Goal: Task Accomplishment & Management: Manage account settings

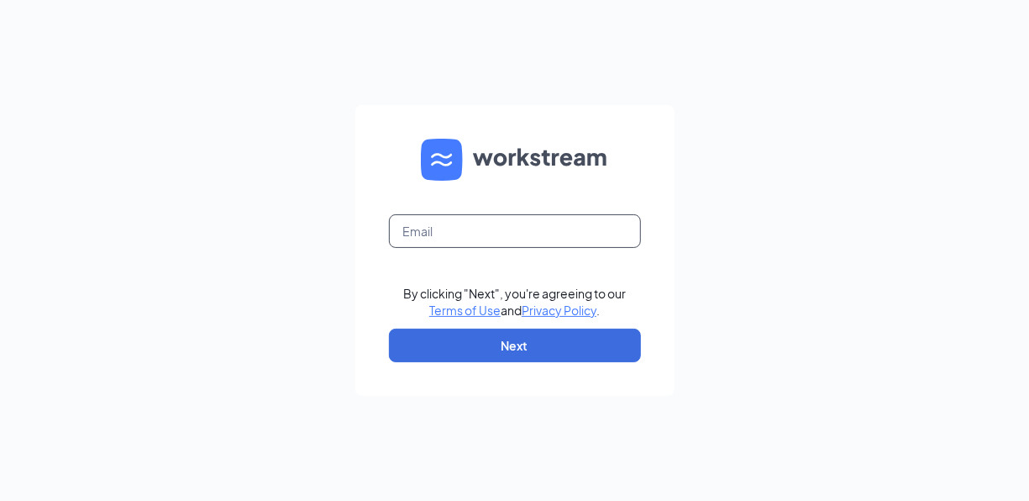
click at [495, 233] on input "text" at bounding box center [515, 231] width 252 height 34
type input "lindsey.roaseau@gmail.com"
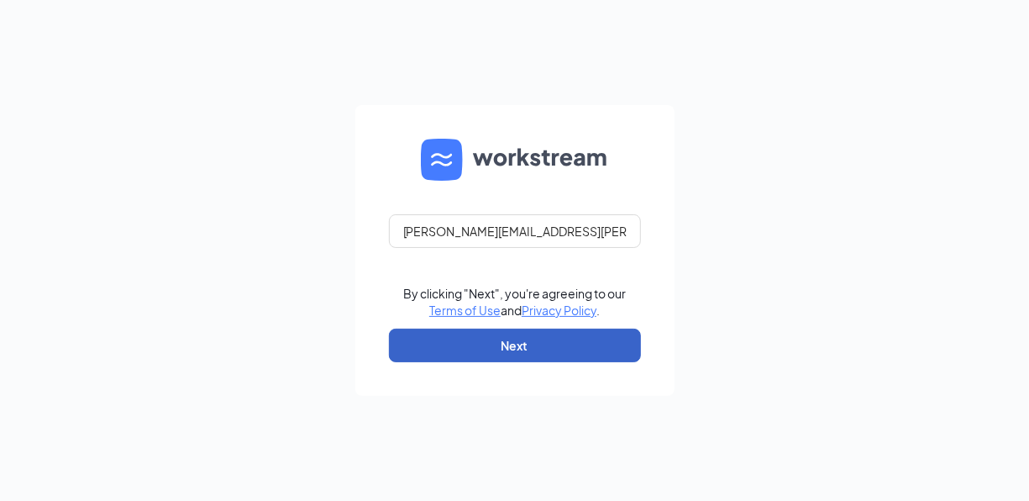
click at [480, 339] on button "Next" at bounding box center [515, 345] width 252 height 34
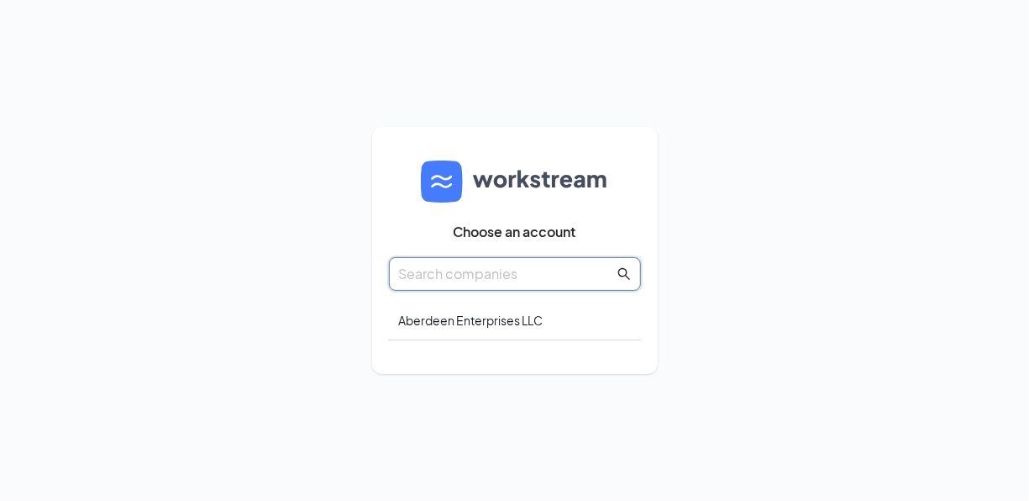
click at [443, 265] on input "text" at bounding box center [506, 273] width 215 height 21
click at [473, 308] on div "Aberdeen Enterprises LLC" at bounding box center [515, 320] width 252 height 39
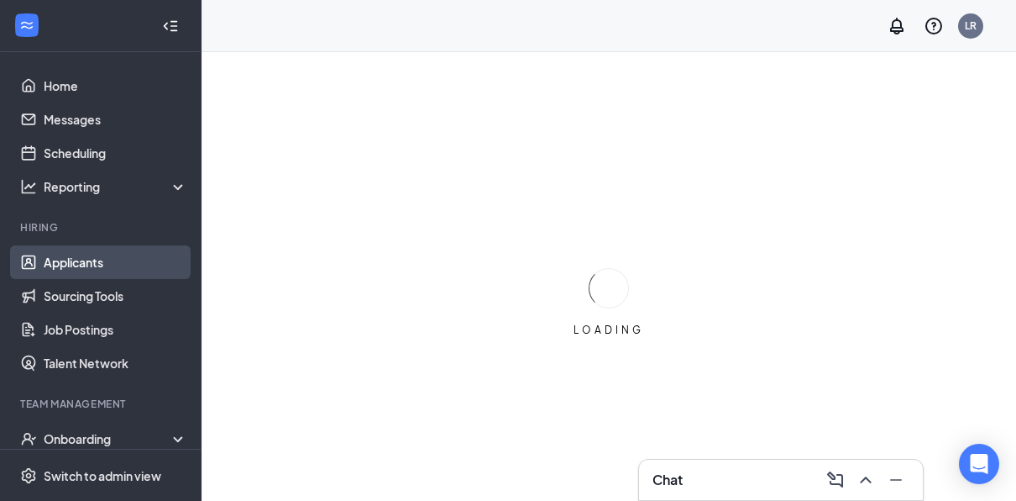
click at [63, 254] on link "Applicants" at bounding box center [116, 262] width 144 height 34
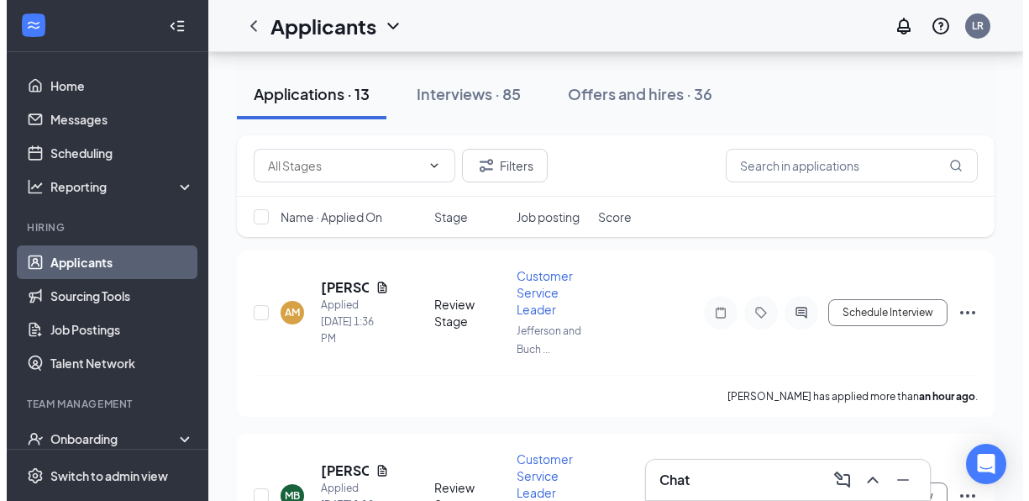
scroll to position [84, 0]
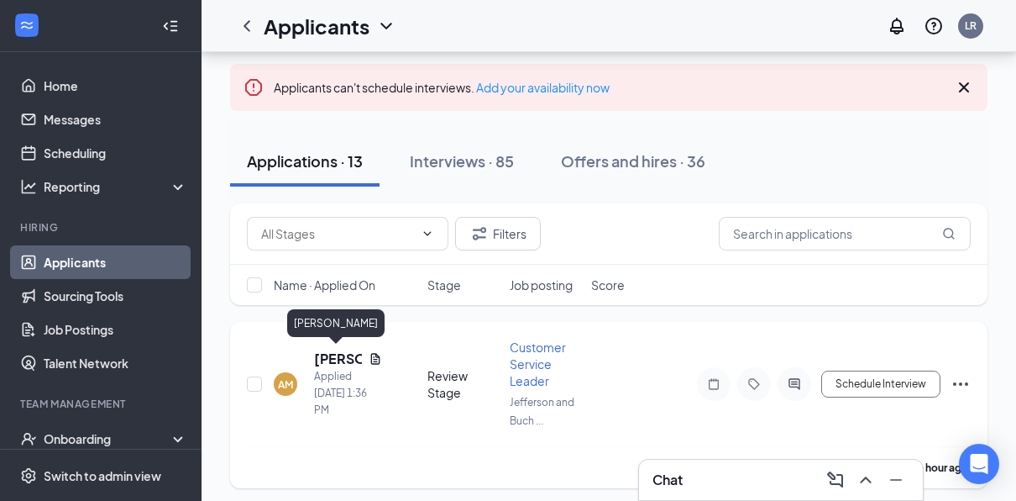
click at [341, 352] on h5 "[PERSON_NAME]" at bounding box center [338, 358] width 48 height 18
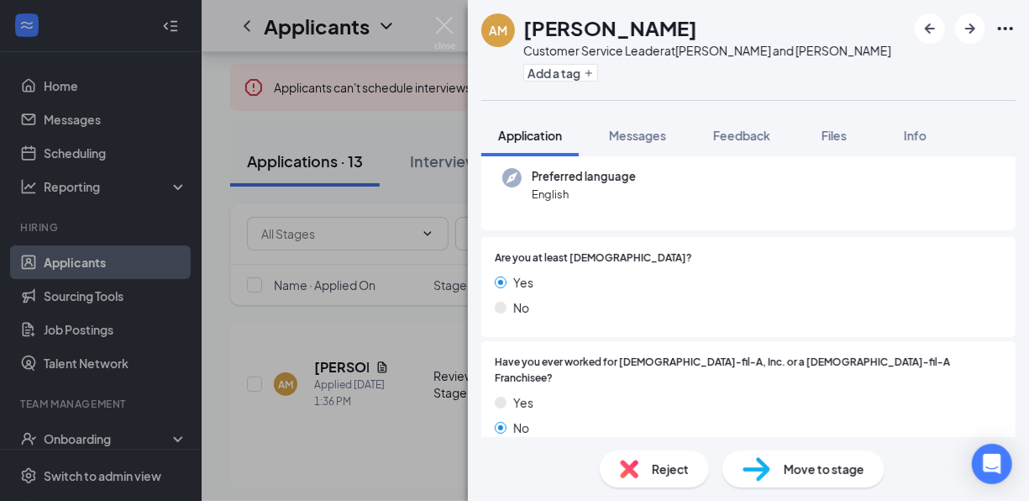
scroll to position [168, 0]
click at [835, 467] on span "Move to stage" at bounding box center [824, 468] width 81 height 18
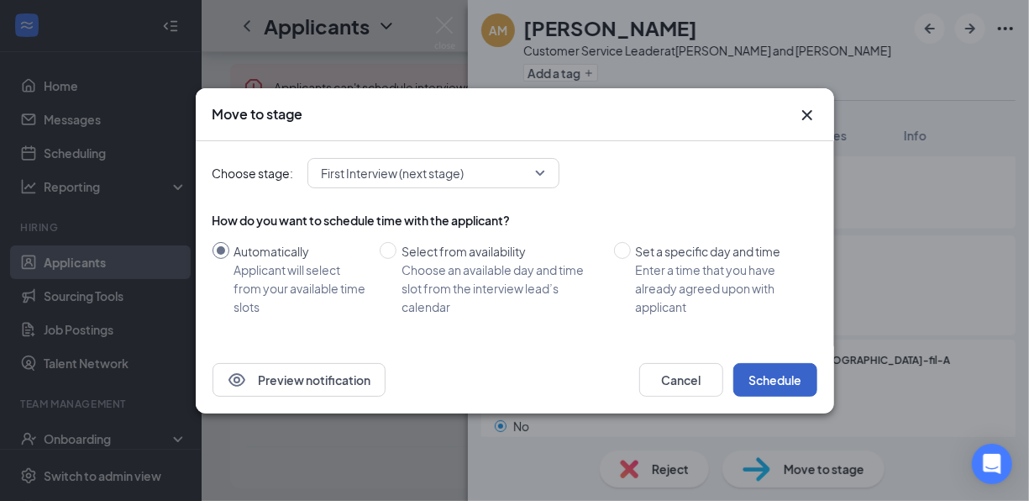
click at [781, 366] on button "Schedule" at bounding box center [775, 380] width 84 height 34
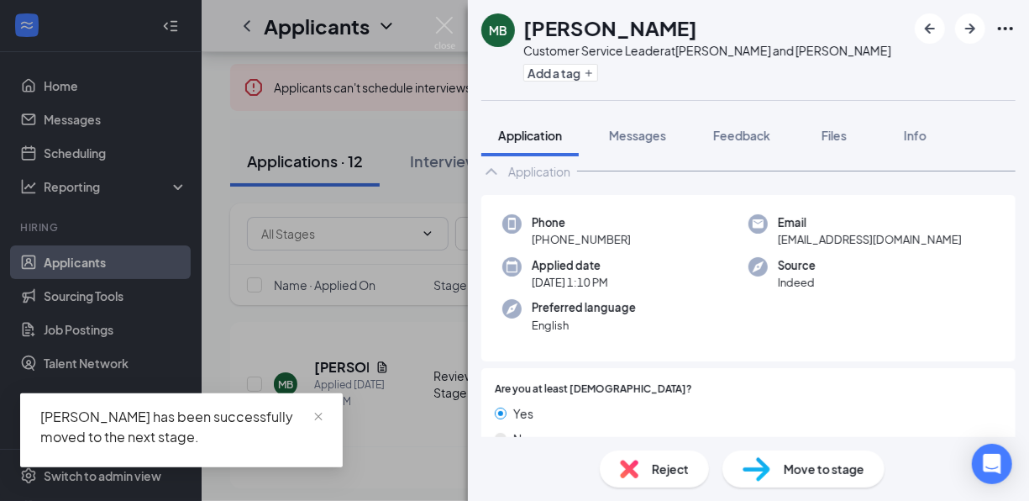
scroll to position [84, 0]
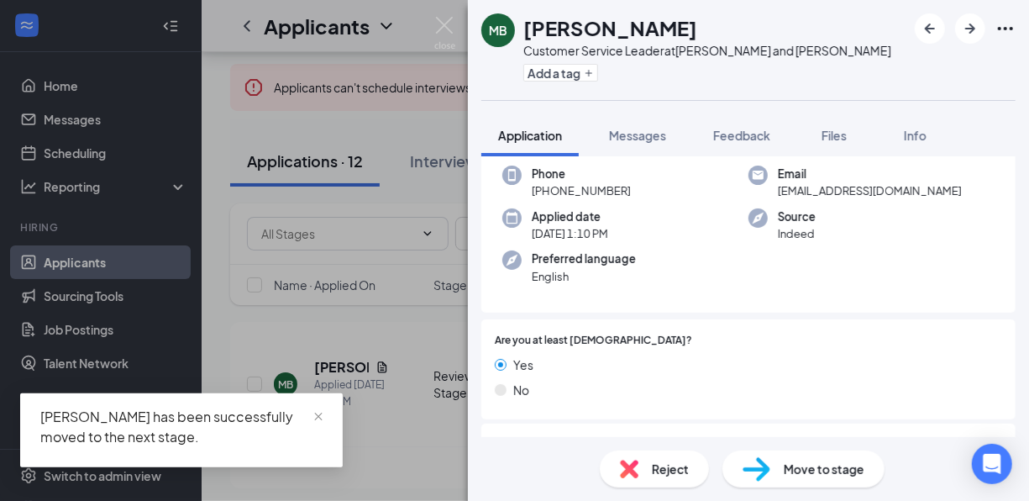
click at [807, 456] on div "Move to stage" at bounding box center [803, 468] width 162 height 37
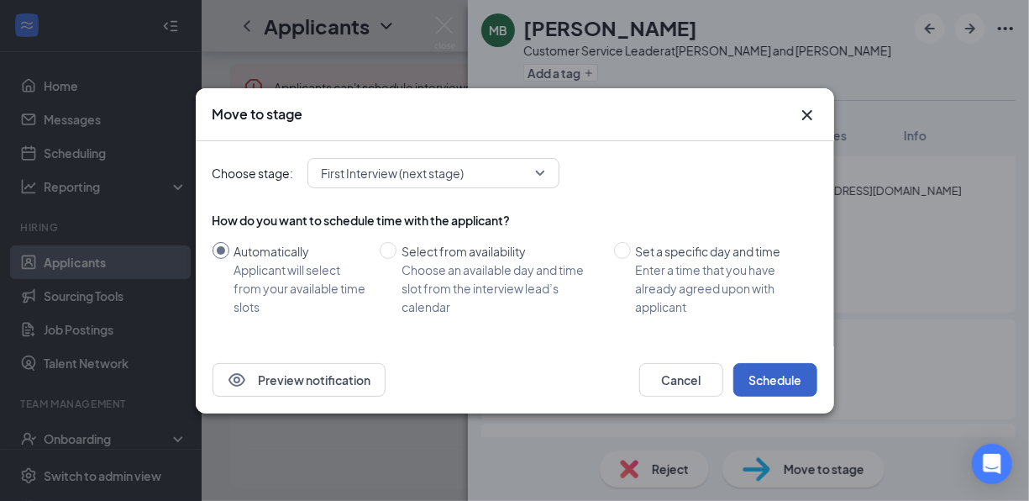
click at [764, 366] on button "Schedule" at bounding box center [775, 380] width 84 height 34
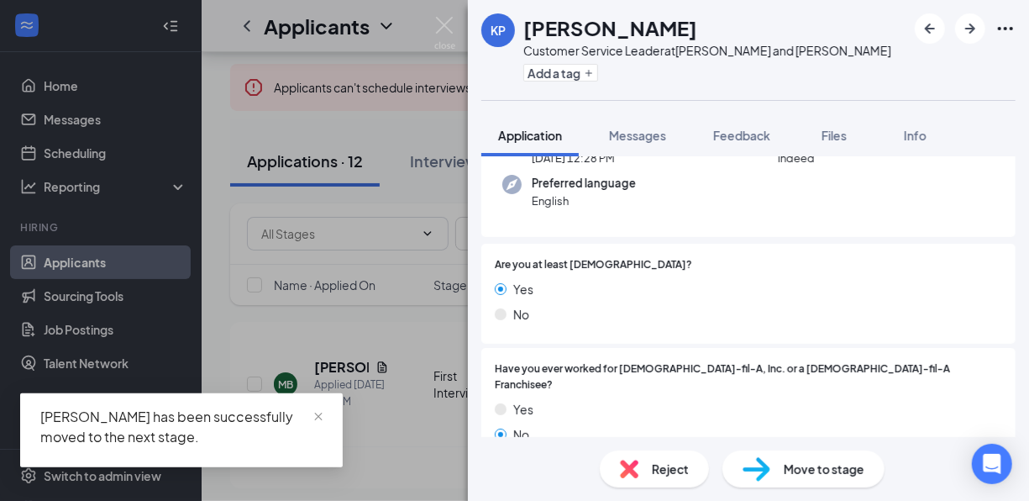
scroll to position [168, 0]
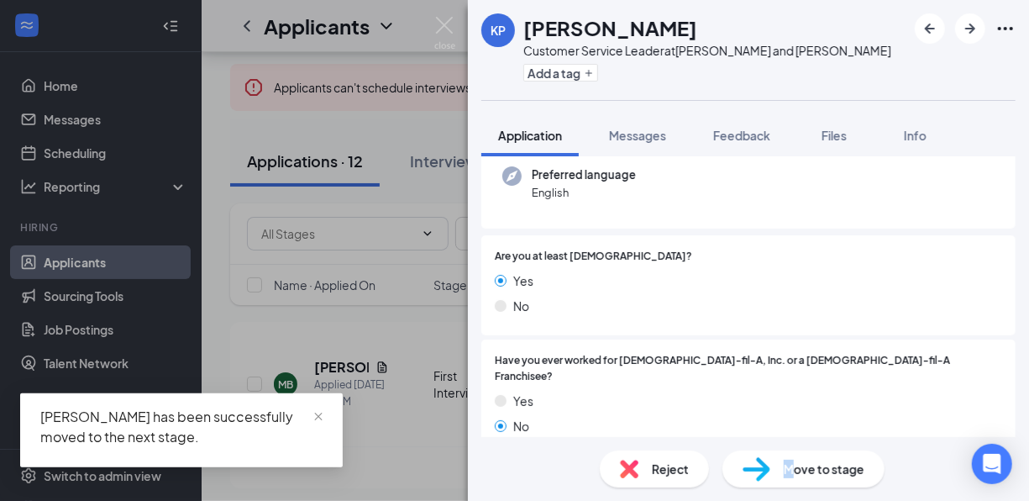
click at [789, 460] on span "Move to stage" at bounding box center [824, 468] width 81 height 18
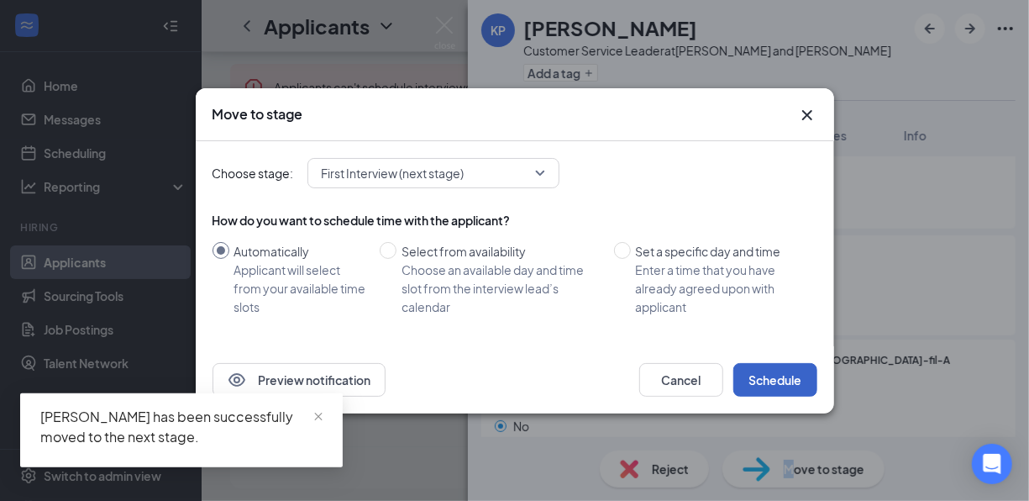
drag, startPoint x: 789, startPoint y: 460, endPoint x: 750, endPoint y: 377, distance: 91.7
click at [750, 377] on button "Schedule" at bounding box center [775, 380] width 84 height 34
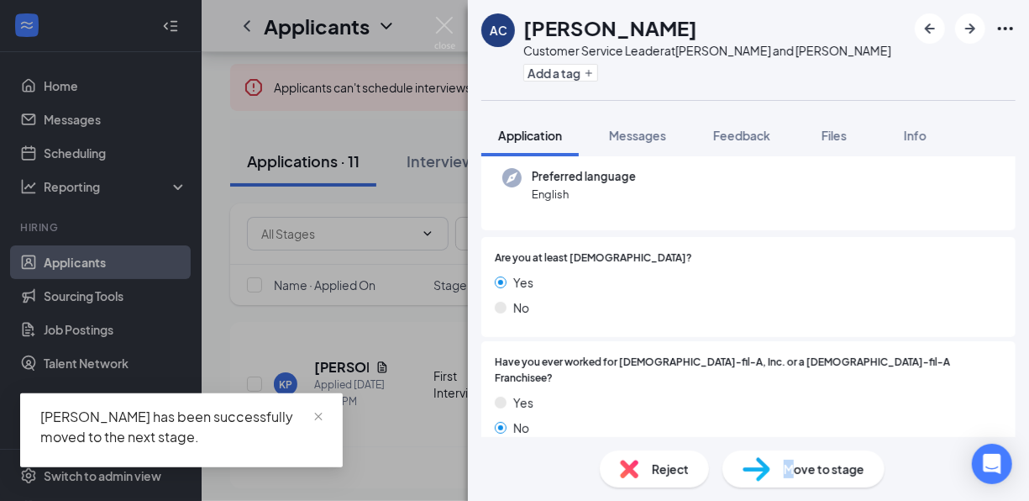
scroll to position [168, 0]
click at [809, 460] on span "Move to stage" at bounding box center [824, 468] width 81 height 18
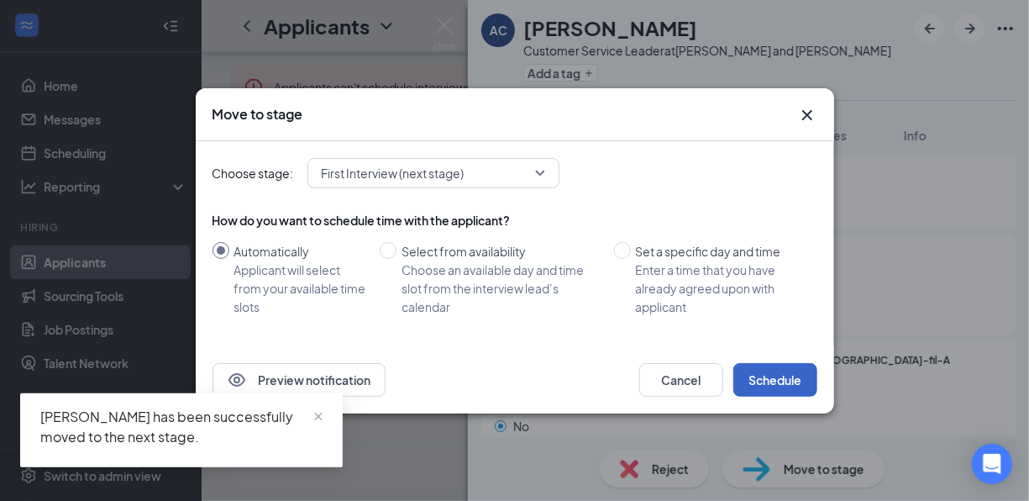
click at [784, 383] on button "Schedule" at bounding box center [775, 380] width 84 height 34
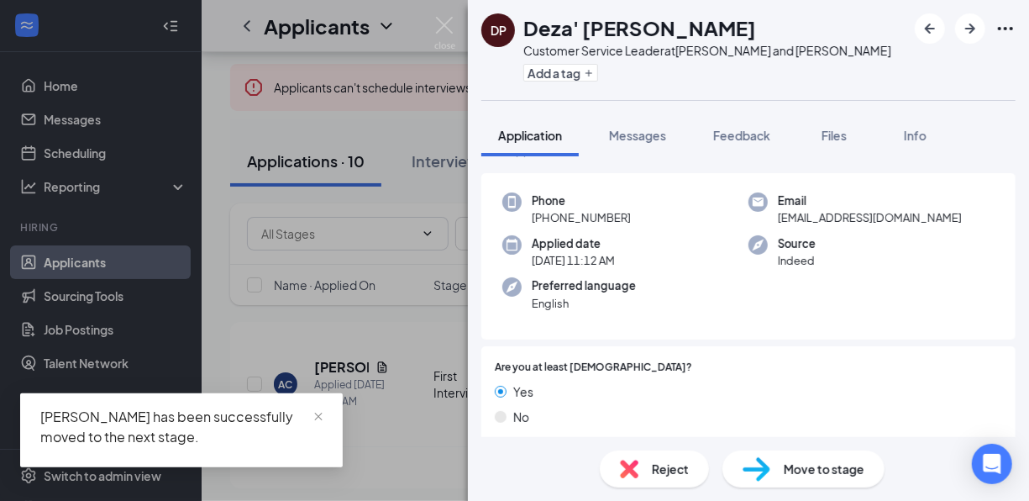
scroll to position [84, 0]
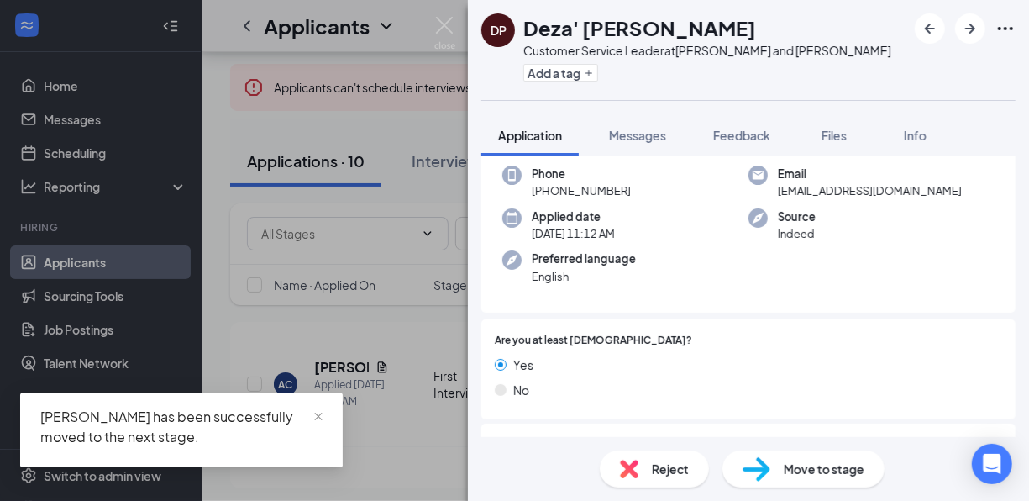
click at [795, 475] on span "Move to stage" at bounding box center [824, 468] width 81 height 18
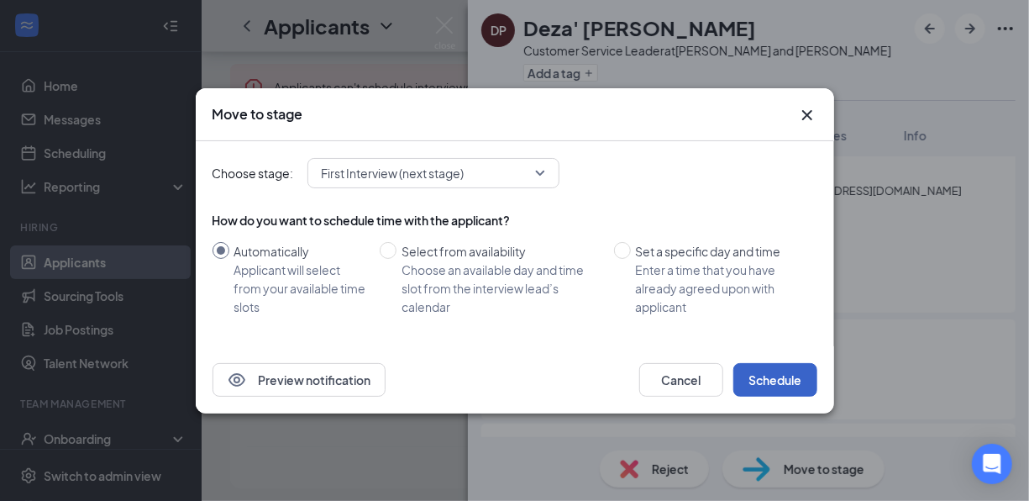
click at [753, 370] on button "Schedule" at bounding box center [775, 380] width 84 height 34
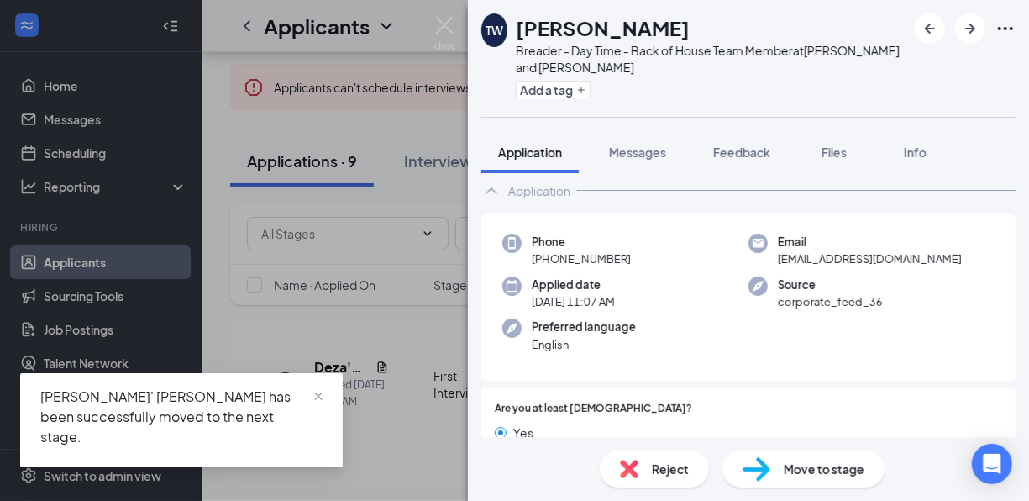
scroll to position [84, 0]
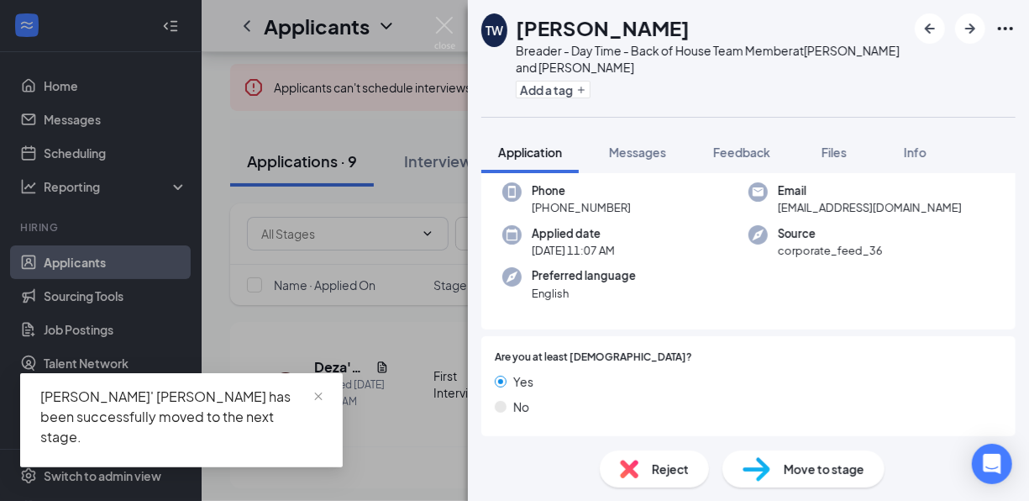
click at [772, 453] on div "Move to stage" at bounding box center [803, 468] width 162 height 37
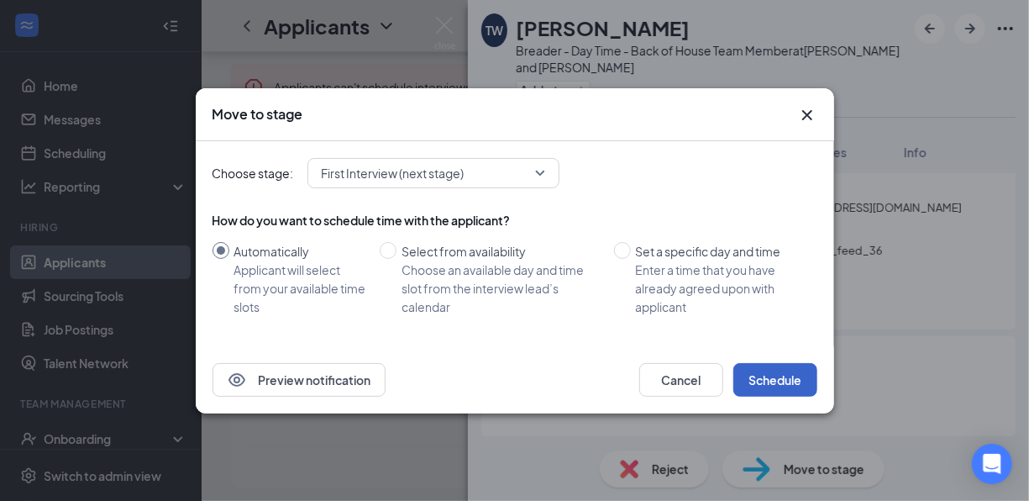
drag, startPoint x: 772, startPoint y: 453, endPoint x: 776, endPoint y: 376, distance: 77.4
click at [776, 376] on button "Schedule" at bounding box center [775, 380] width 84 height 34
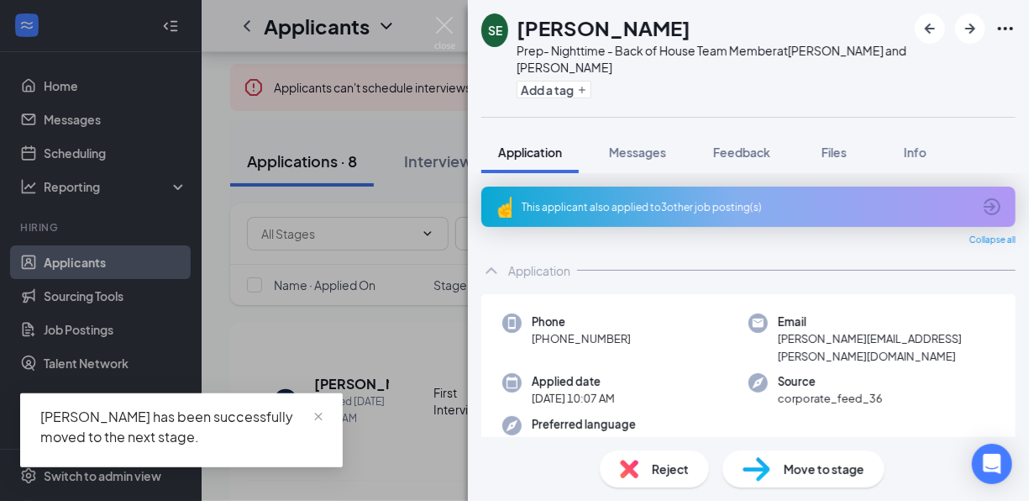
click at [607, 202] on div "This applicant also applied to 3 other job posting(s)" at bounding box center [747, 207] width 450 height 14
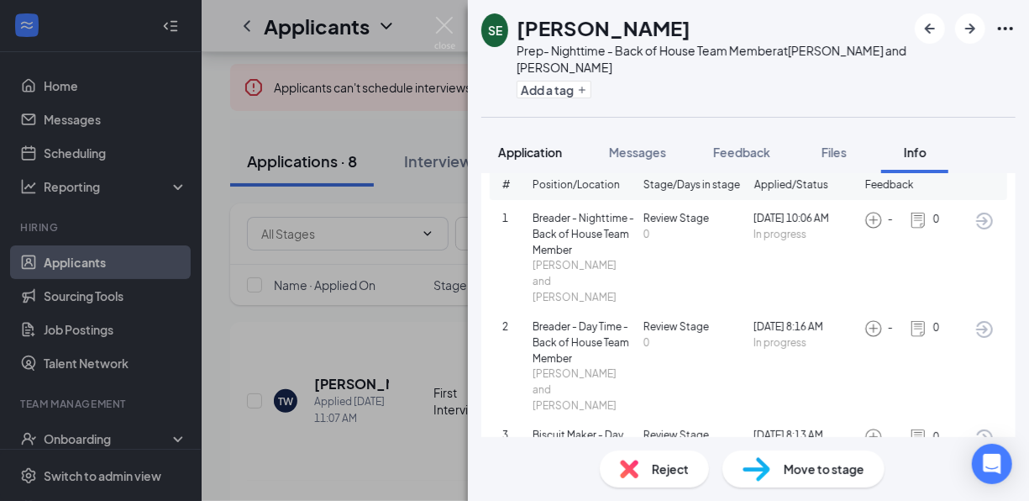
scroll to position [69, 0]
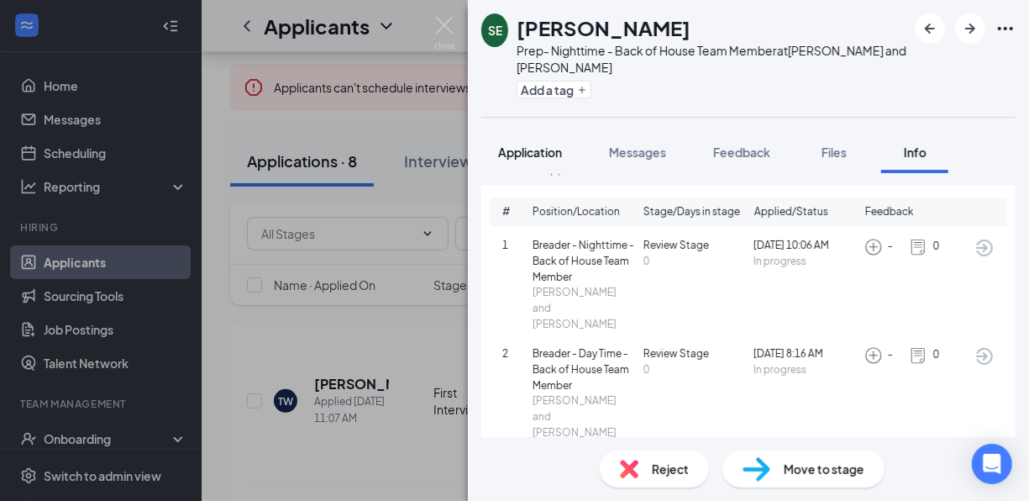
click at [522, 160] on button "Application" at bounding box center [529, 152] width 97 height 42
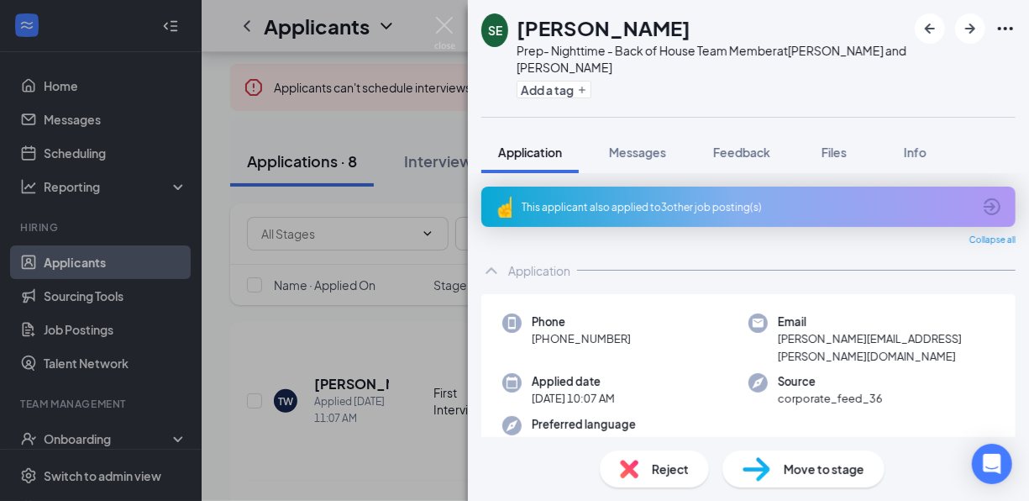
click at [805, 480] on div "Move to stage" at bounding box center [803, 468] width 162 height 37
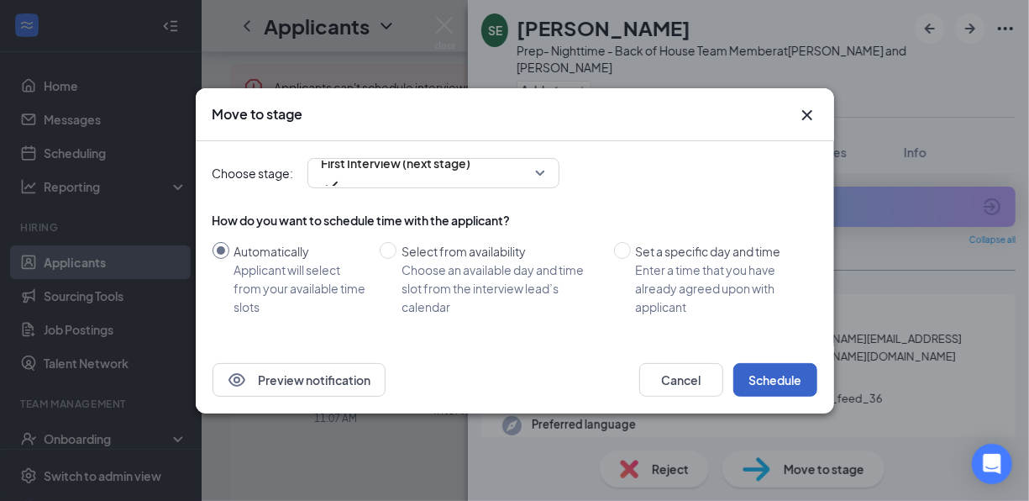
click at [775, 375] on button "Schedule" at bounding box center [775, 380] width 84 height 34
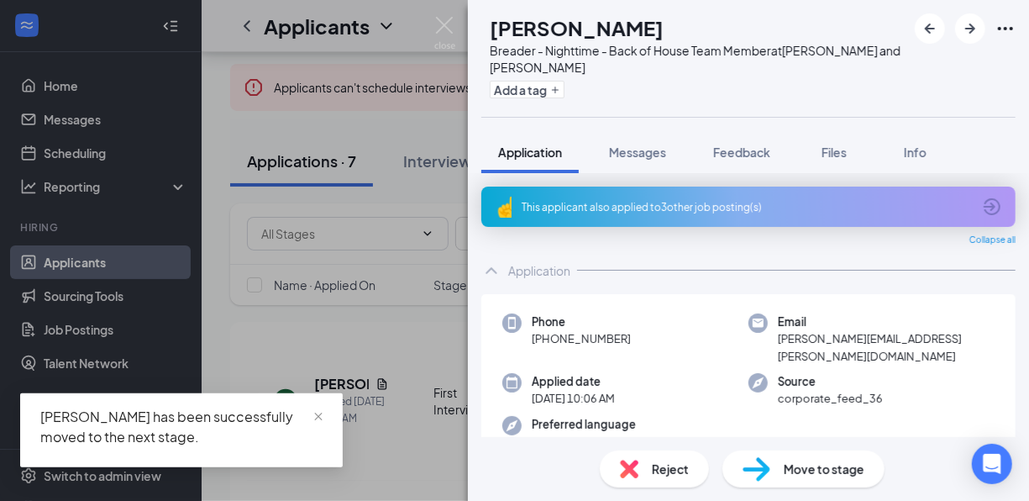
click at [770, 477] on div "Move to stage" at bounding box center [803, 468] width 162 height 37
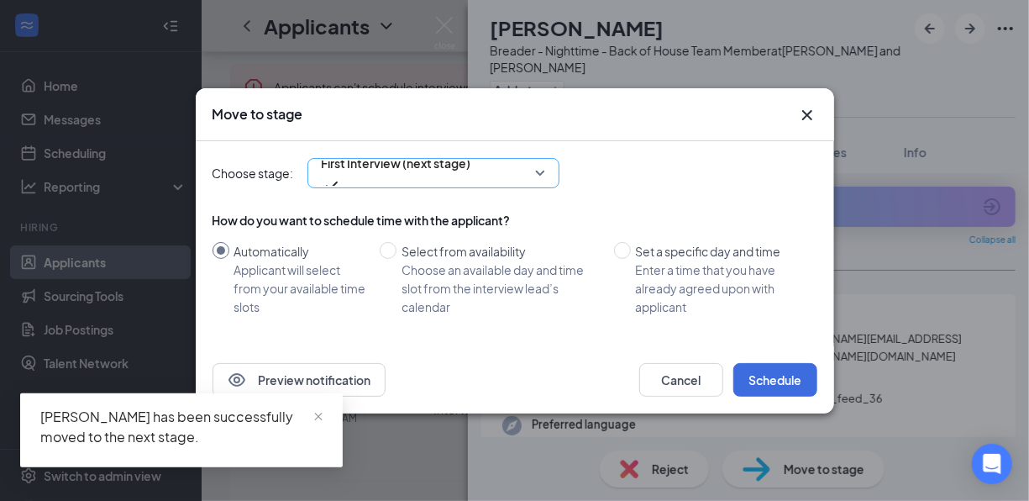
click at [392, 165] on span "First Interview (next stage)" at bounding box center [396, 162] width 149 height 25
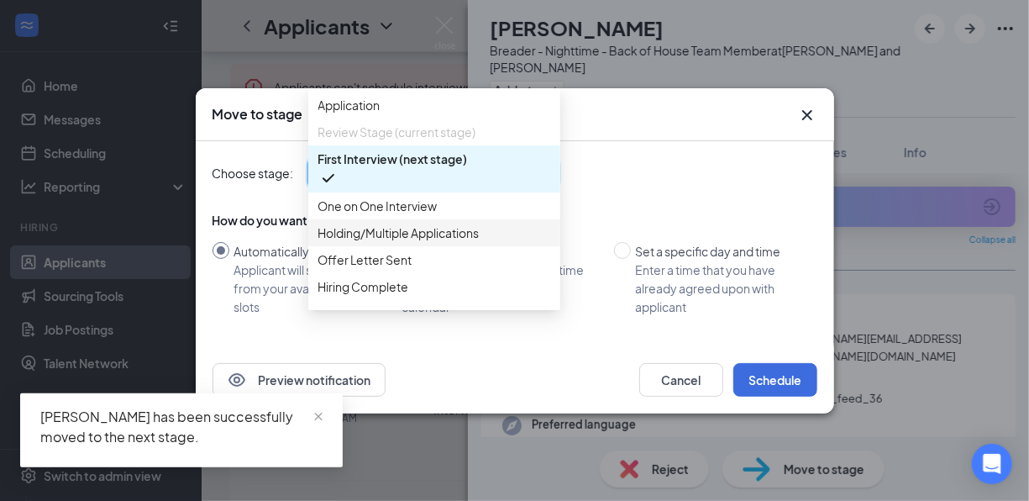
click at [384, 246] on div "Holding/Multiple Applications" at bounding box center [434, 232] width 252 height 27
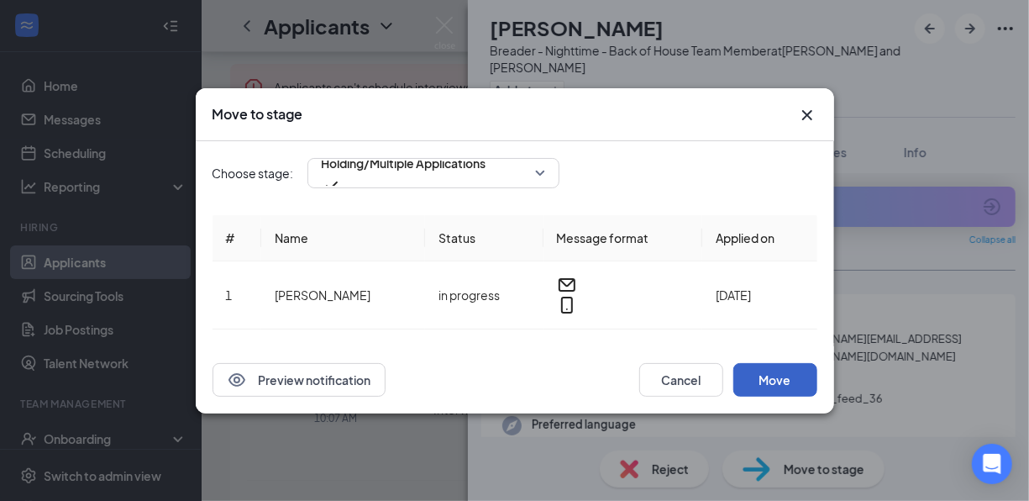
click at [781, 378] on button "Move" at bounding box center [775, 380] width 84 height 34
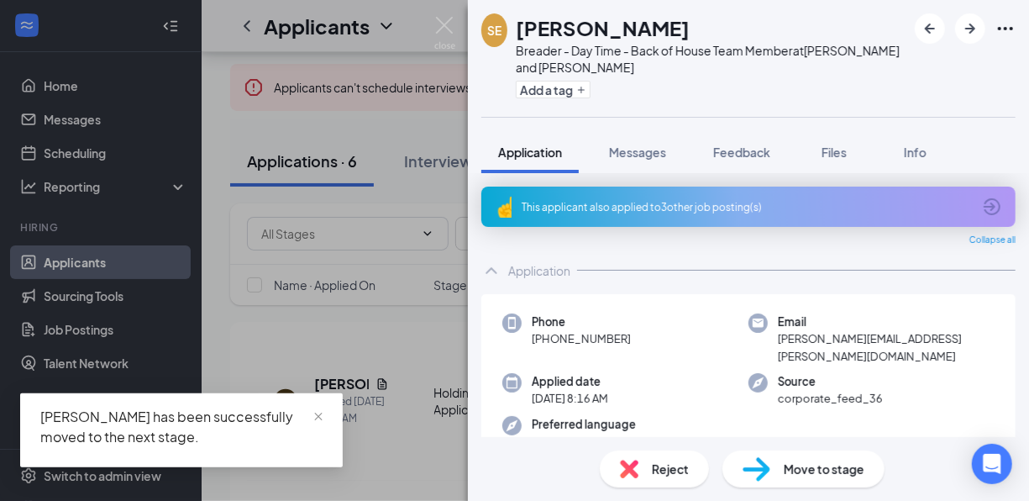
click at [772, 469] on div "Move to stage" at bounding box center [803, 468] width 162 height 37
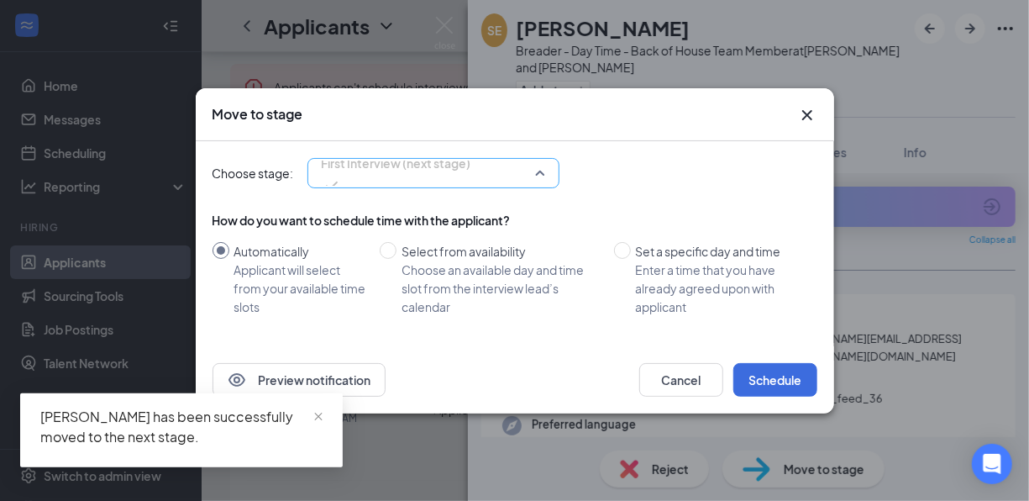
click at [378, 176] on span "First Interview (next stage)" at bounding box center [396, 162] width 149 height 25
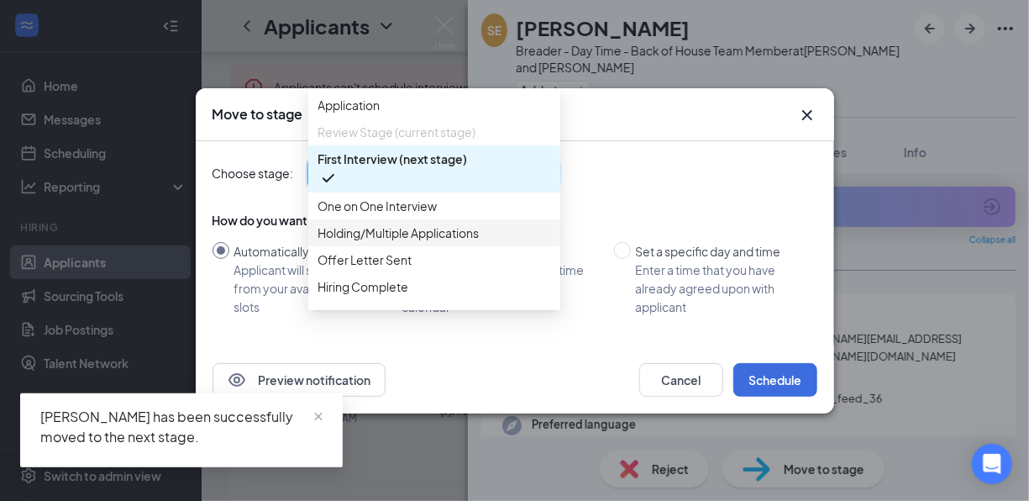
drag, startPoint x: 390, startPoint y: 263, endPoint x: 398, endPoint y: 267, distance: 8.6
click at [390, 242] on span "Holding/Multiple Applications" at bounding box center [398, 232] width 161 height 18
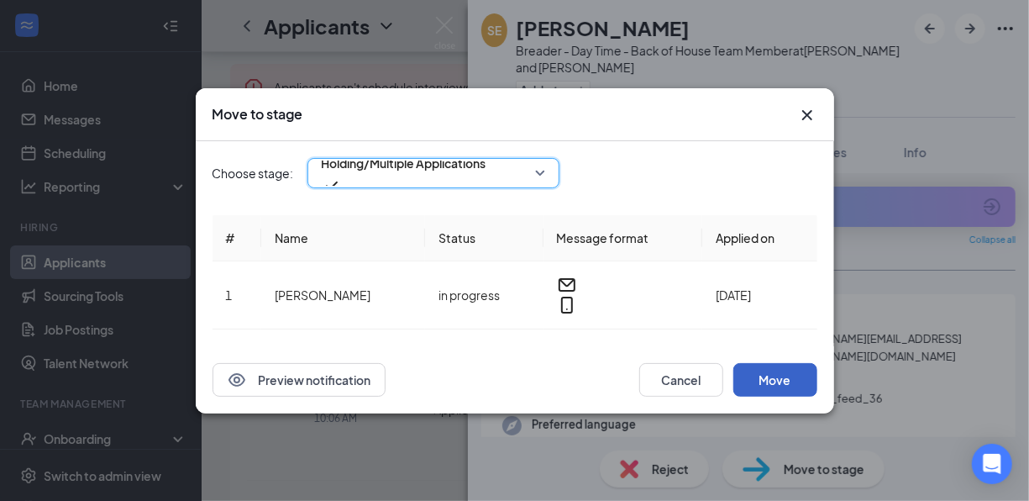
click at [789, 370] on button "Move" at bounding box center [775, 380] width 84 height 34
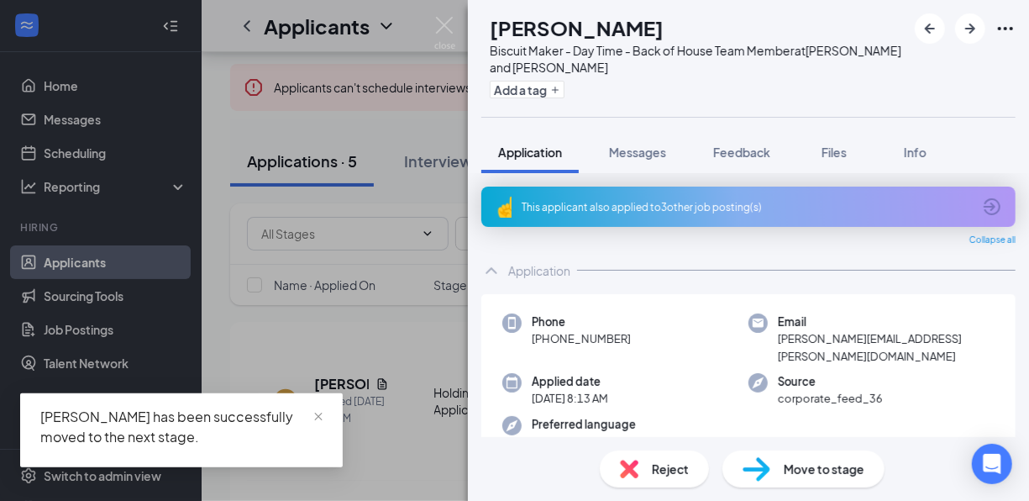
click at [753, 472] on img at bounding box center [756, 469] width 28 height 24
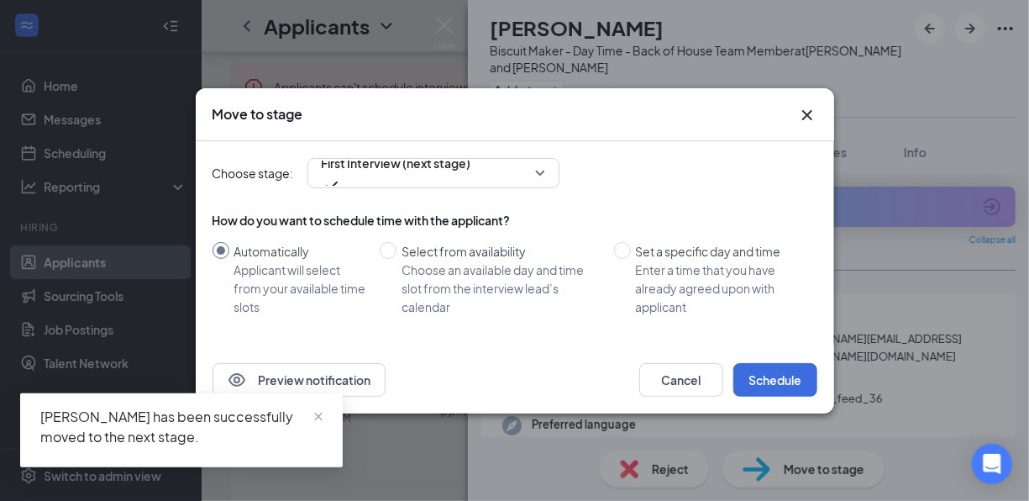
click at [384, 188] on div "Choose stage: First Interview (next stage) How do you want to schedule time wit…" at bounding box center [514, 243] width 605 height 205
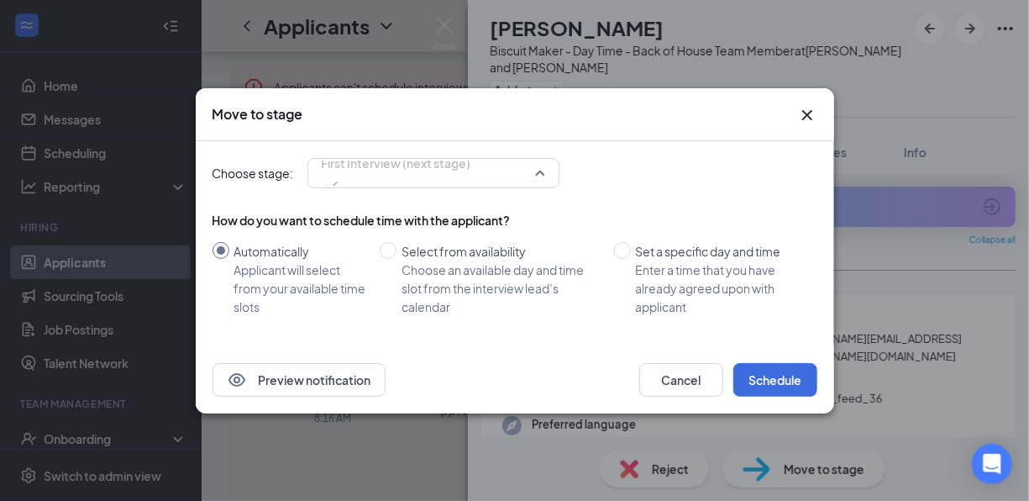
drag, startPoint x: 380, startPoint y: 175, endPoint x: 377, endPoint y: 257, distance: 82.4
click at [380, 174] on span "First Interview (next stage)" at bounding box center [396, 162] width 149 height 25
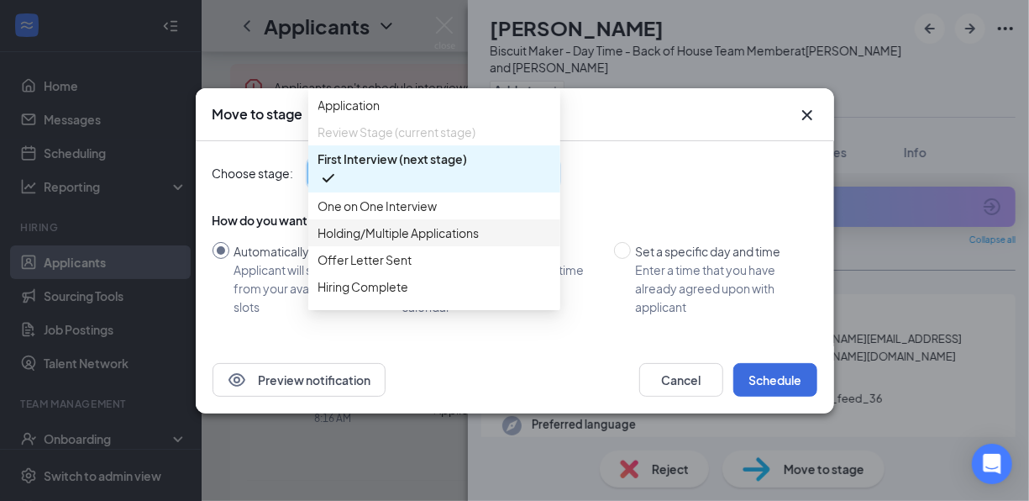
click at [375, 242] on span "Holding/Multiple Applications" at bounding box center [398, 232] width 161 height 18
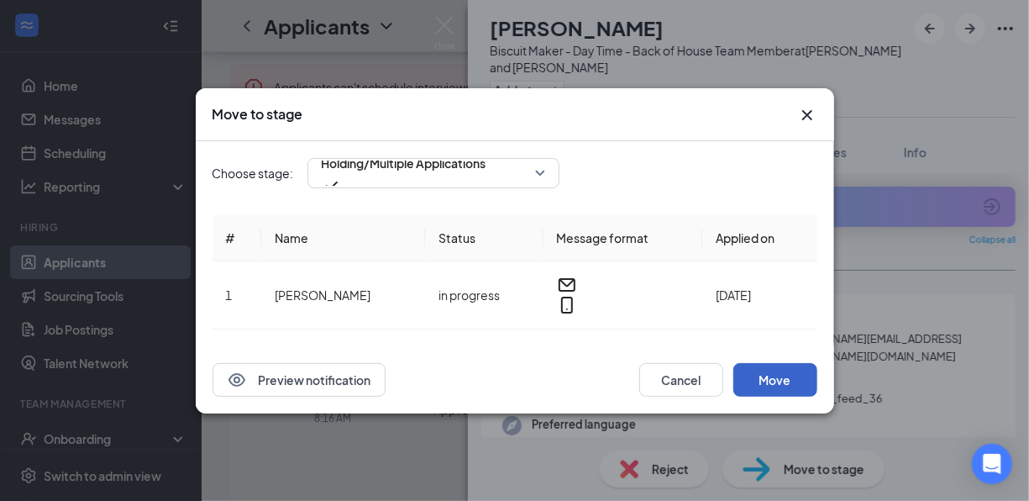
click at [799, 371] on button "Move" at bounding box center [775, 380] width 84 height 34
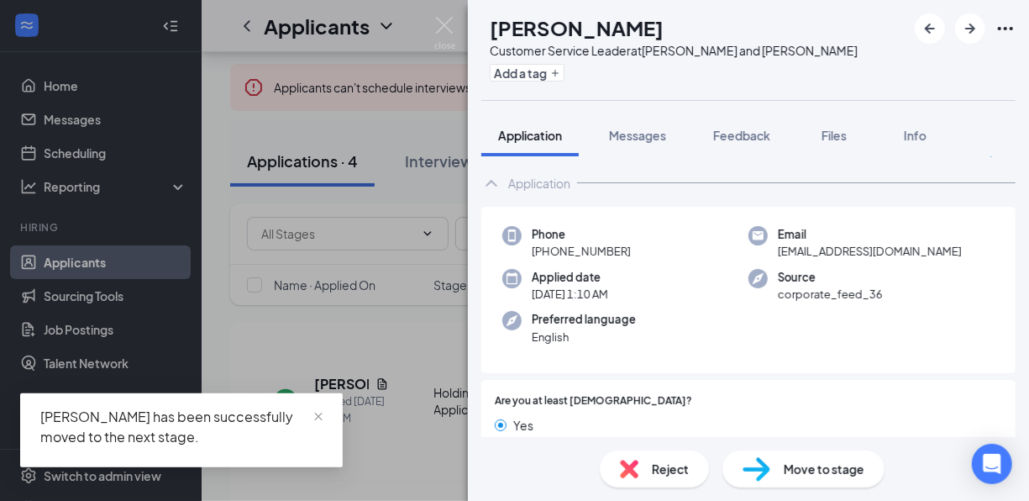
scroll to position [84, 0]
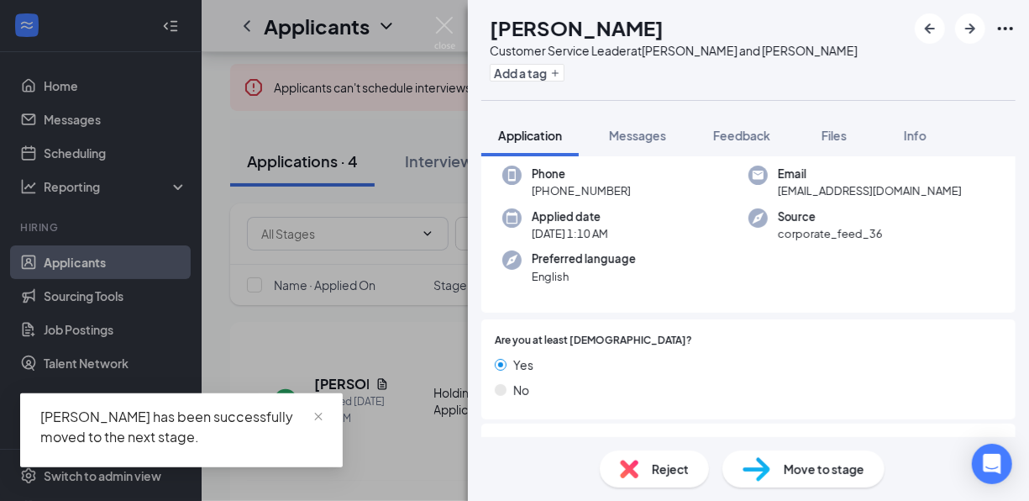
click at [859, 485] on div "Move to stage" at bounding box center [803, 468] width 162 height 37
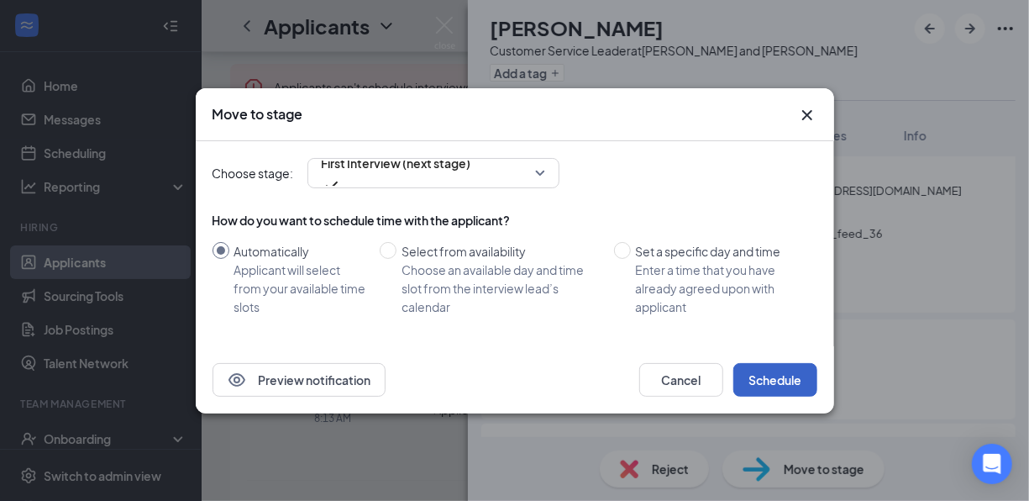
click at [795, 367] on button "Schedule" at bounding box center [775, 380] width 84 height 34
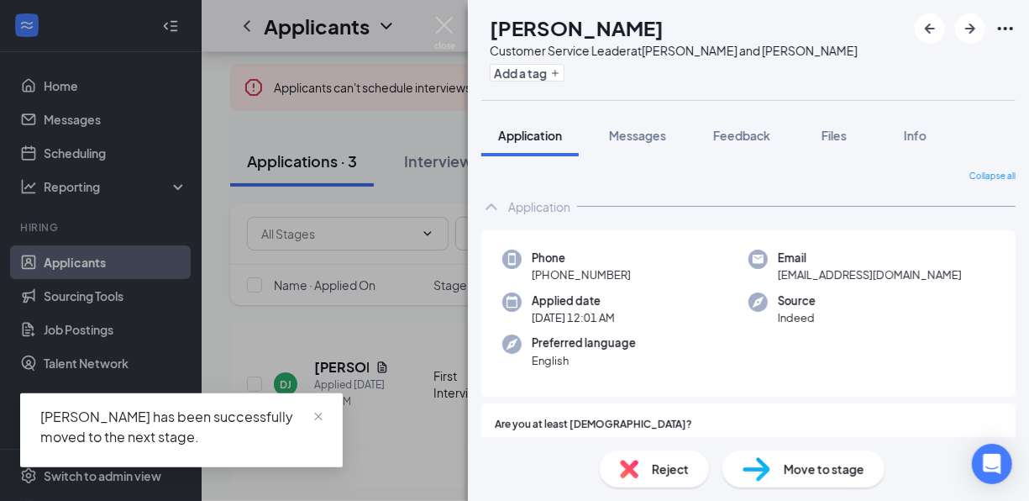
click at [762, 451] on div "Move to stage" at bounding box center [803, 468] width 162 height 37
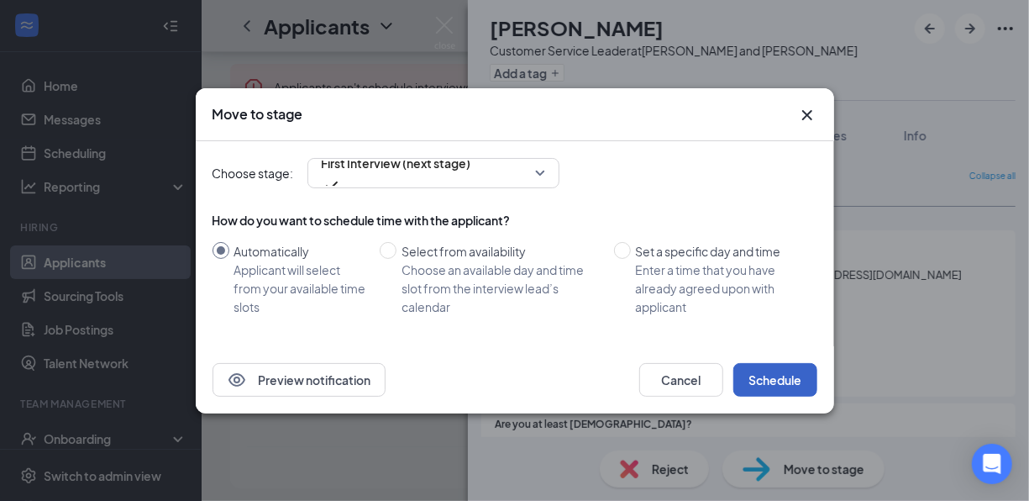
click at [788, 377] on button "Schedule" at bounding box center [775, 380] width 84 height 34
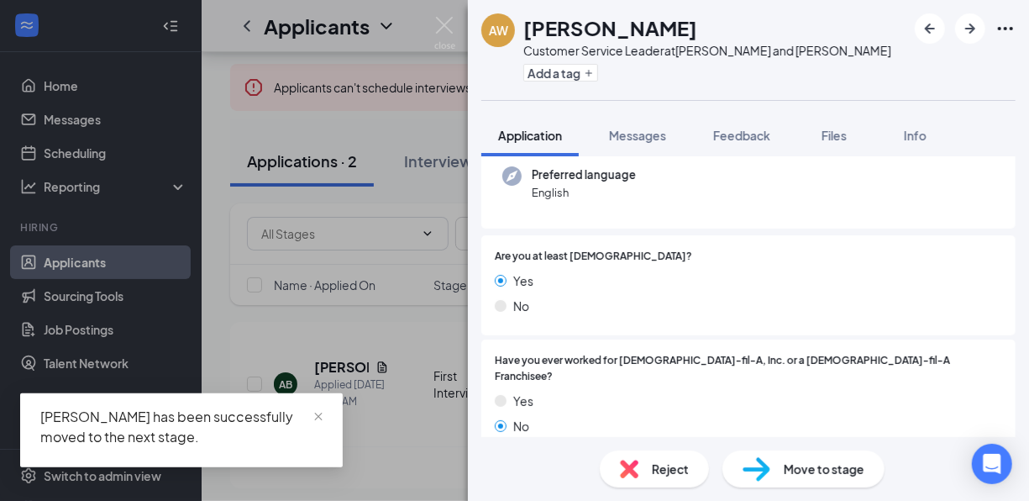
scroll to position [252, 0]
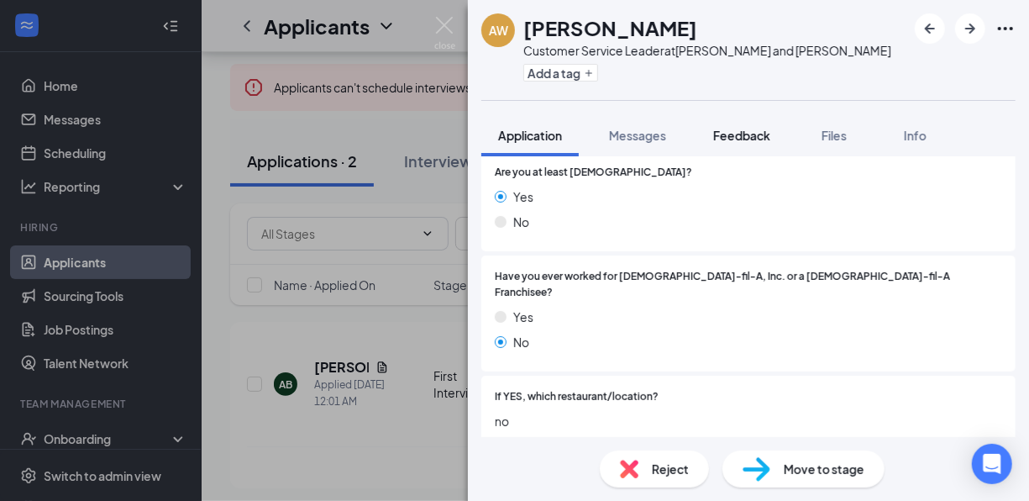
click at [737, 128] on span "Feedback" at bounding box center [741, 135] width 57 height 15
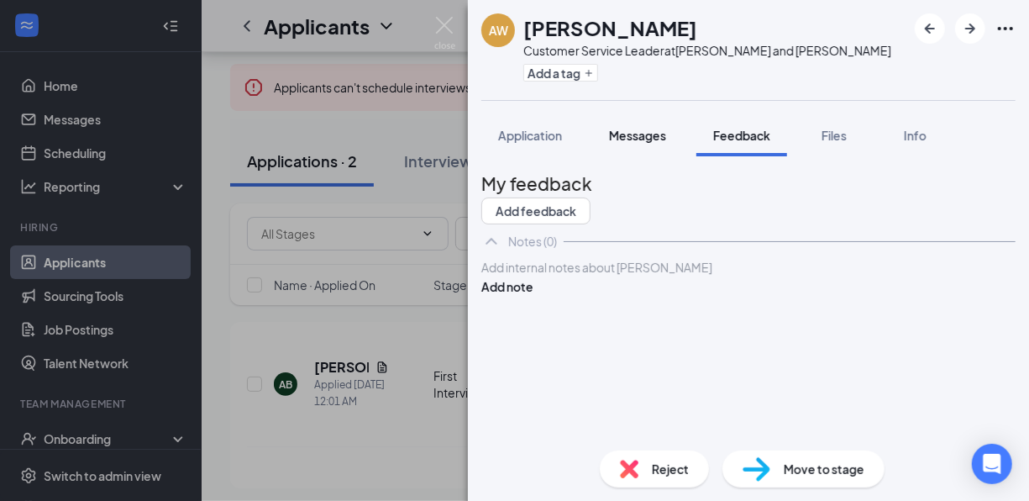
click at [641, 135] on span "Messages" at bounding box center [637, 135] width 57 height 15
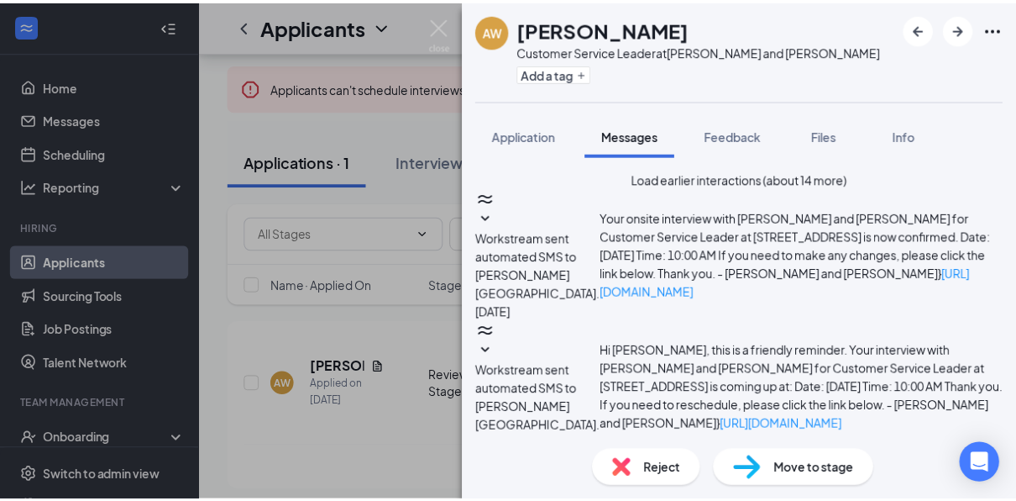
scroll to position [734, 0]
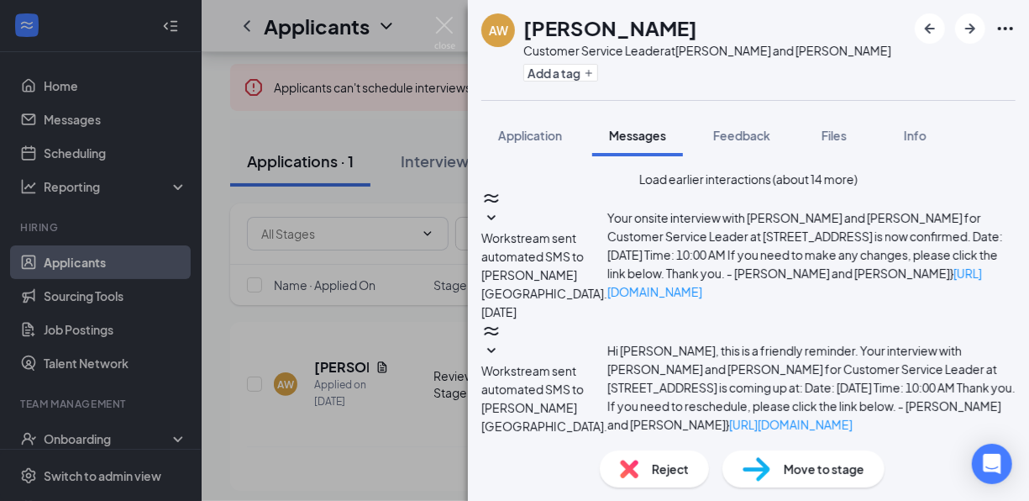
click at [413, 107] on div "AW [PERSON_NAME] Customer Service Leader at [GEOGRAPHIC_DATA] and [PERSON_NAME]…" at bounding box center [514, 250] width 1029 height 501
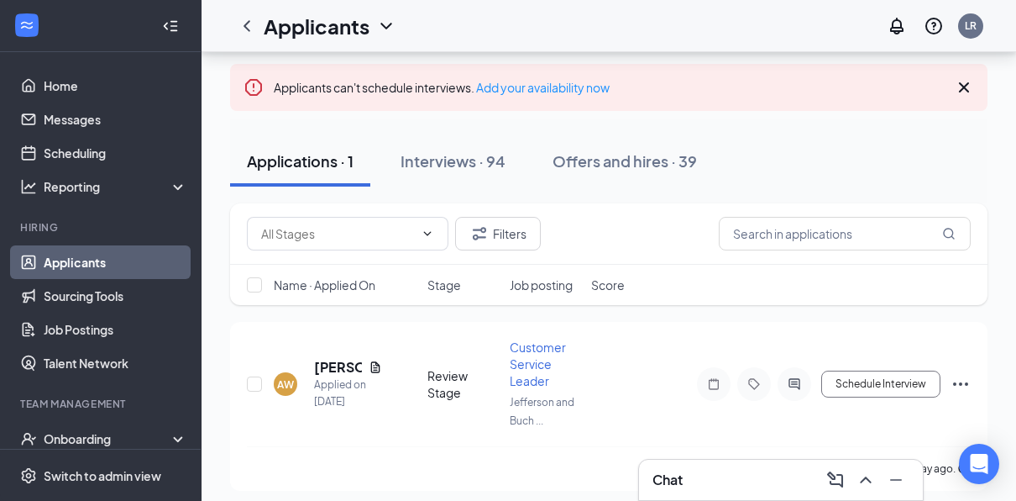
scroll to position [91, 0]
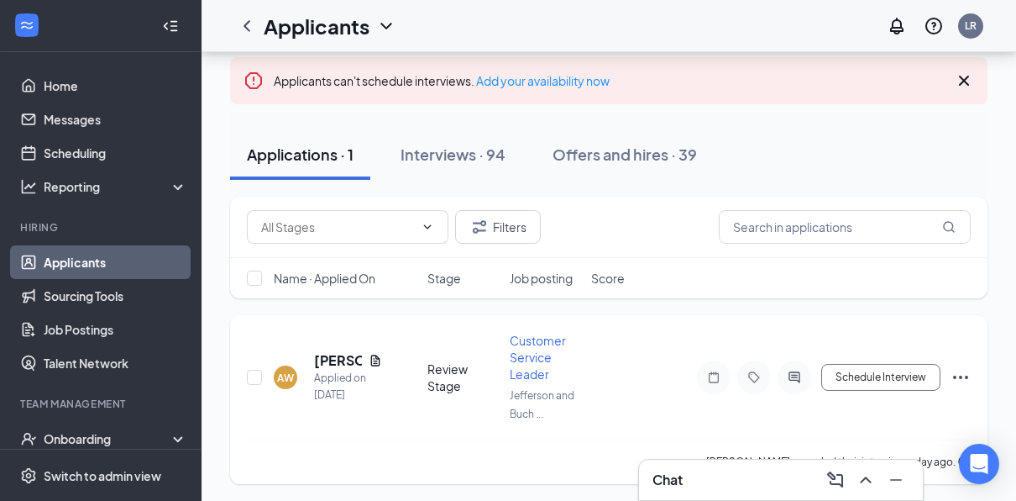
click at [960, 381] on icon "Ellipses" at bounding box center [961, 377] width 20 height 20
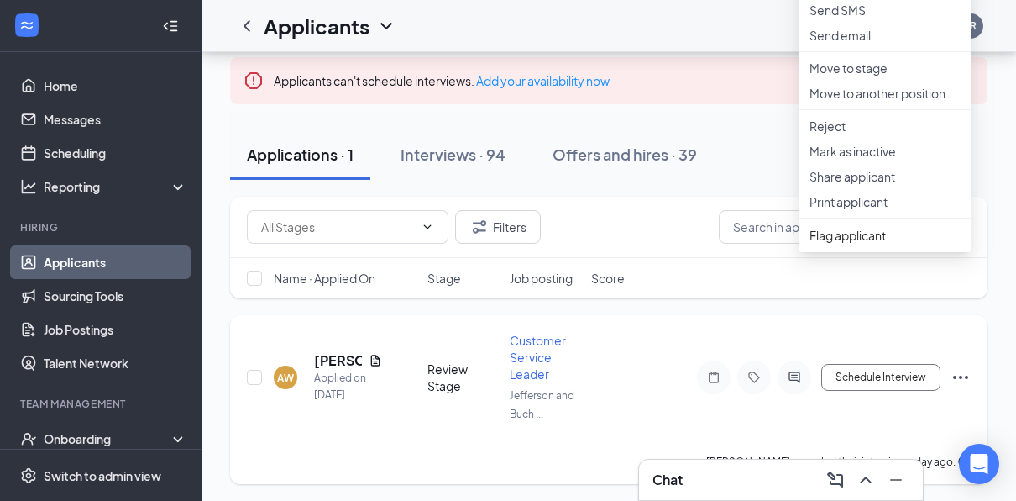
drag, startPoint x: 641, startPoint y: 351, endPoint x: 742, endPoint y: 351, distance: 101.6
click at [646, 348] on div "AW [PERSON_NAME] Applied on [DATE] Review Stage Customer Service Leader [PERSON…" at bounding box center [609, 385] width 724 height 107
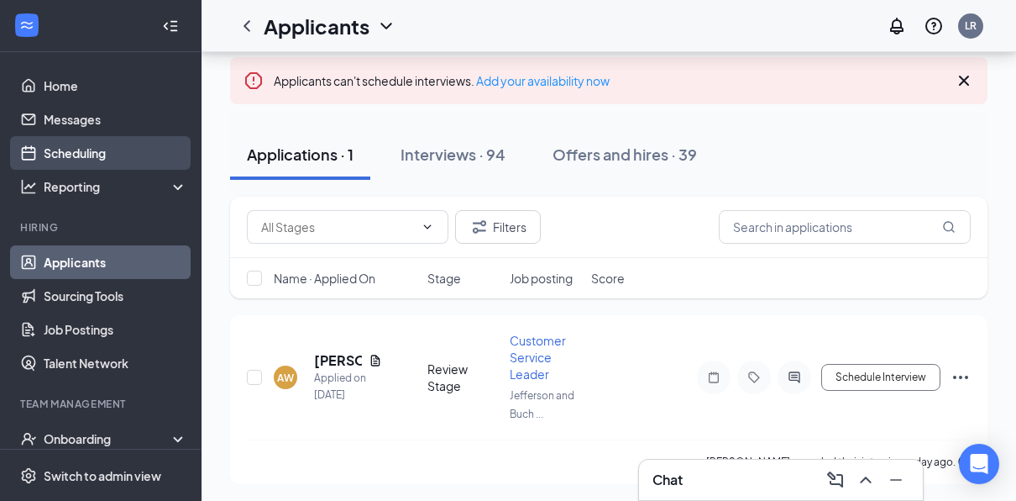
click at [72, 154] on link "Scheduling" at bounding box center [116, 153] width 144 height 34
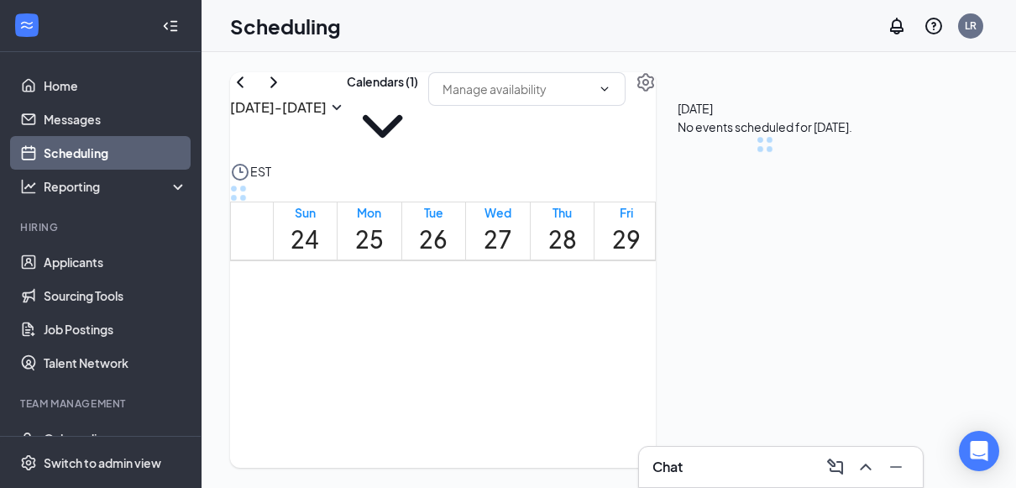
scroll to position [825, 0]
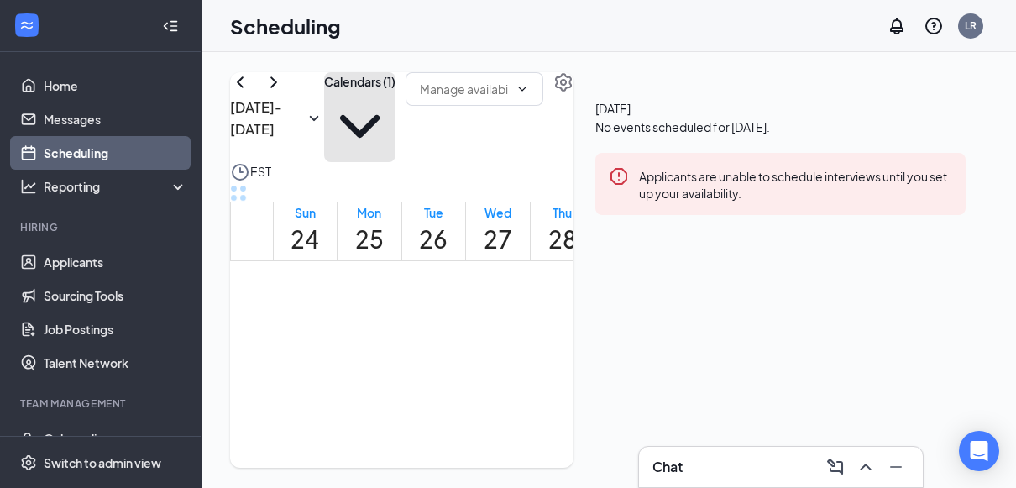
click at [396, 129] on button "Calendars (1)" at bounding box center [359, 117] width 71 height 90
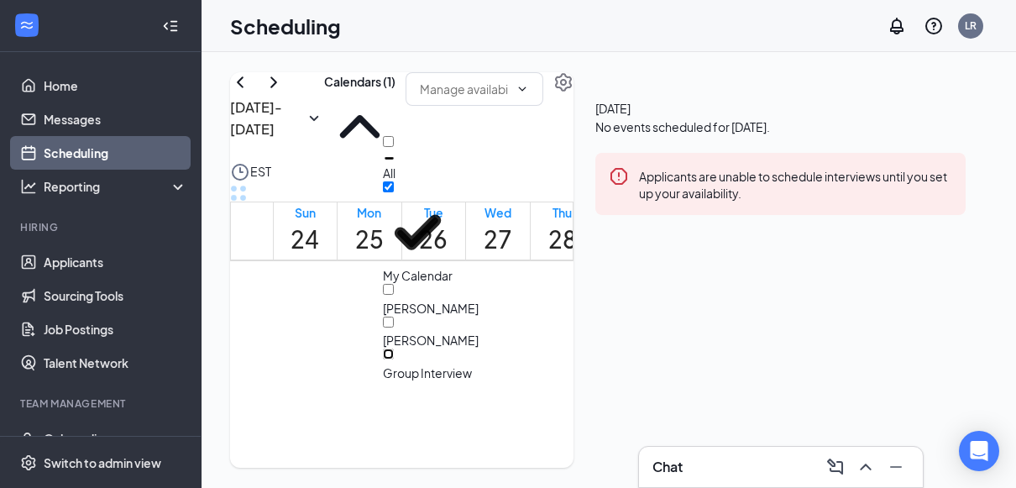
click at [394, 349] on input "Group Interview" at bounding box center [388, 354] width 11 height 11
checkbox input "true"
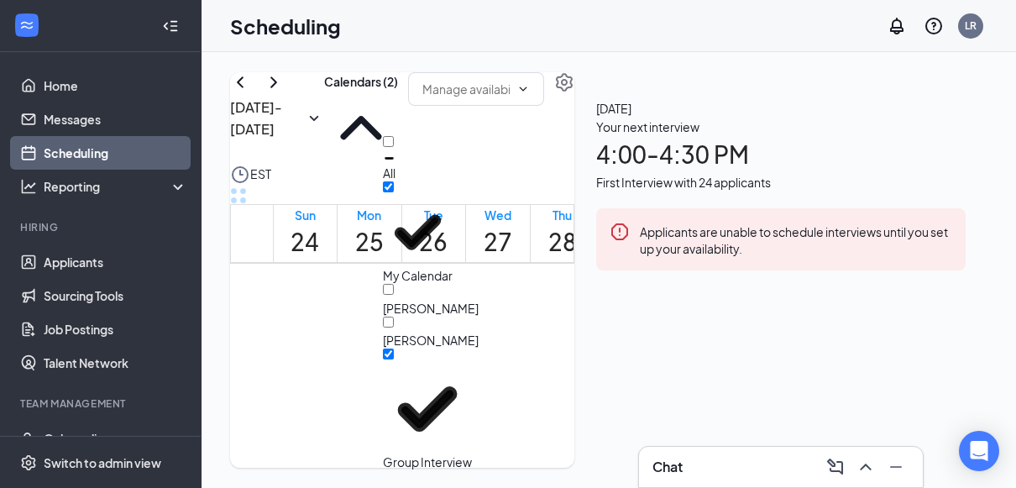
click at [500, 71] on div "[DATE] - [DATE] Calendars (2) EST Sun 24 Mon 25 Tue 26 Wed 27 Thu 28 Fri 29 Sat…" at bounding box center [609, 270] width 815 height 436
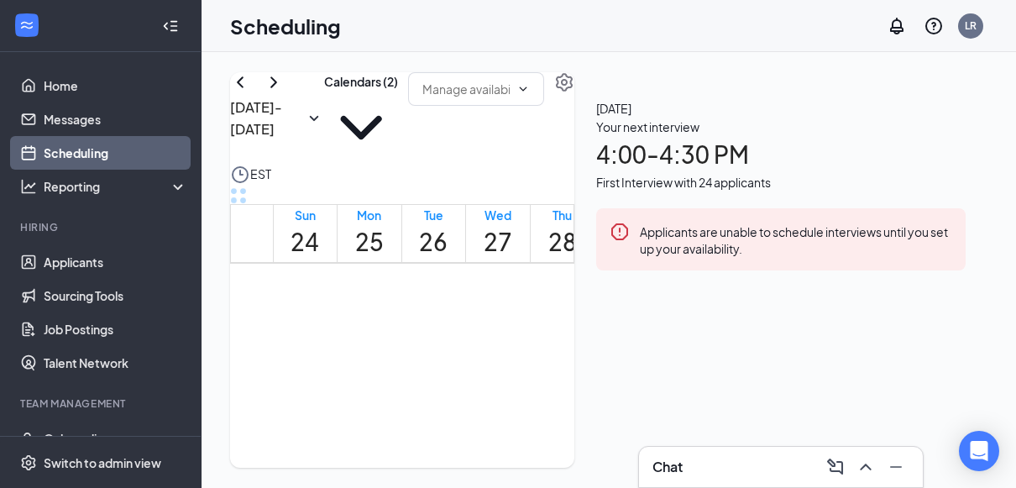
scroll to position [1581, 0]
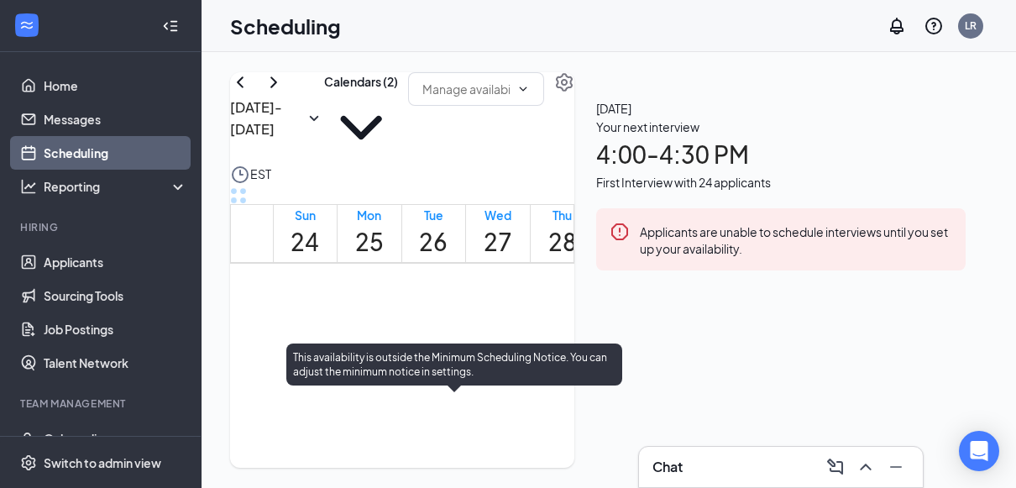
click at [468, 428] on span "4:00-4:30 PM" at bounding box center [462, 425] width 29 height 49
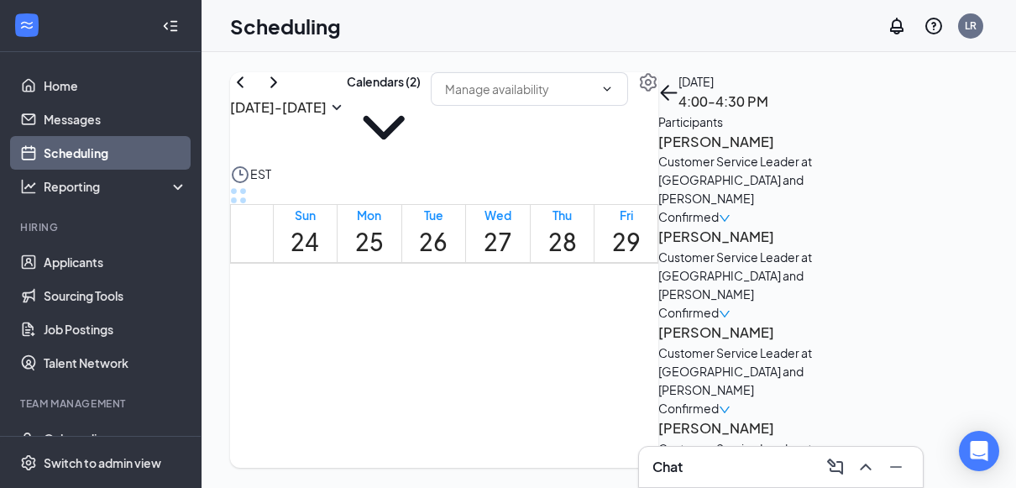
click at [763, 459] on div "Chat" at bounding box center [781, 466] width 257 height 27
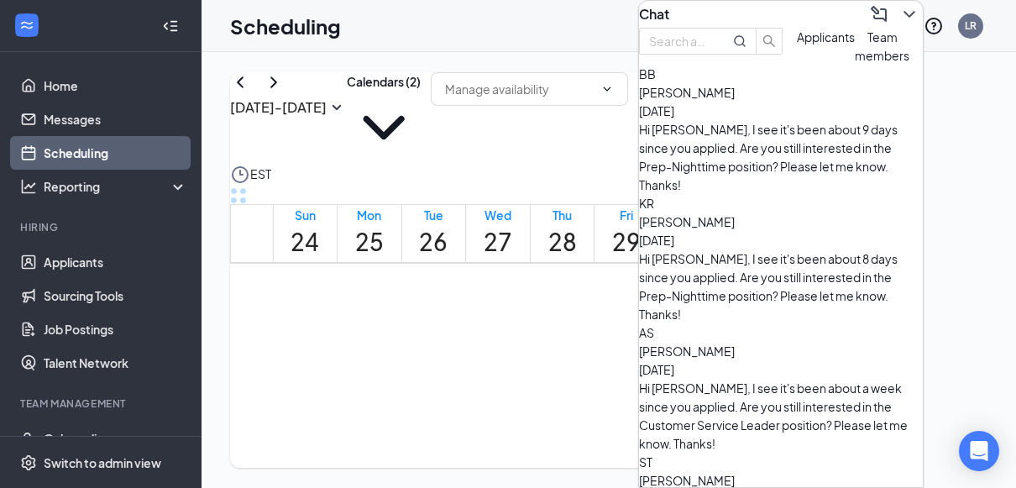
click at [855, 63] on span "Team members" at bounding box center [882, 46] width 55 height 34
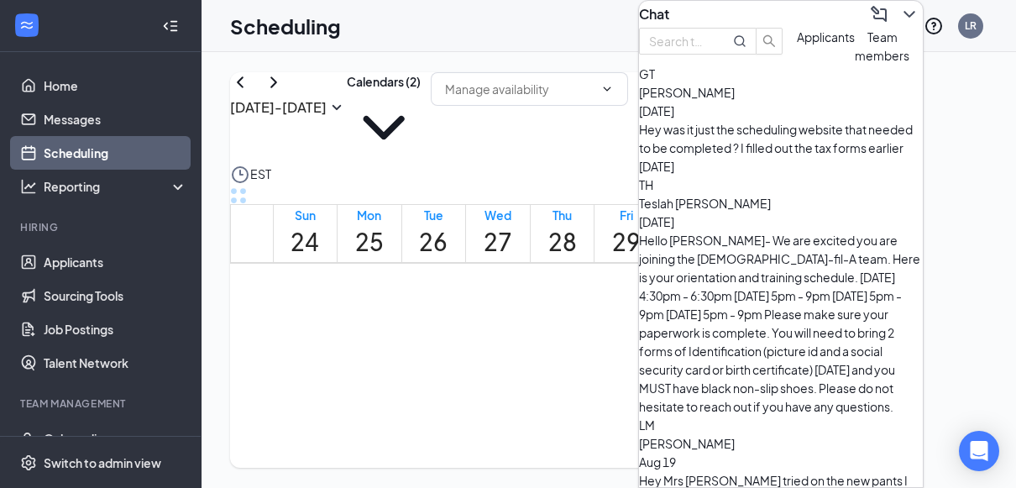
click at [708, 100] on span "[PERSON_NAME]" at bounding box center [687, 92] width 96 height 15
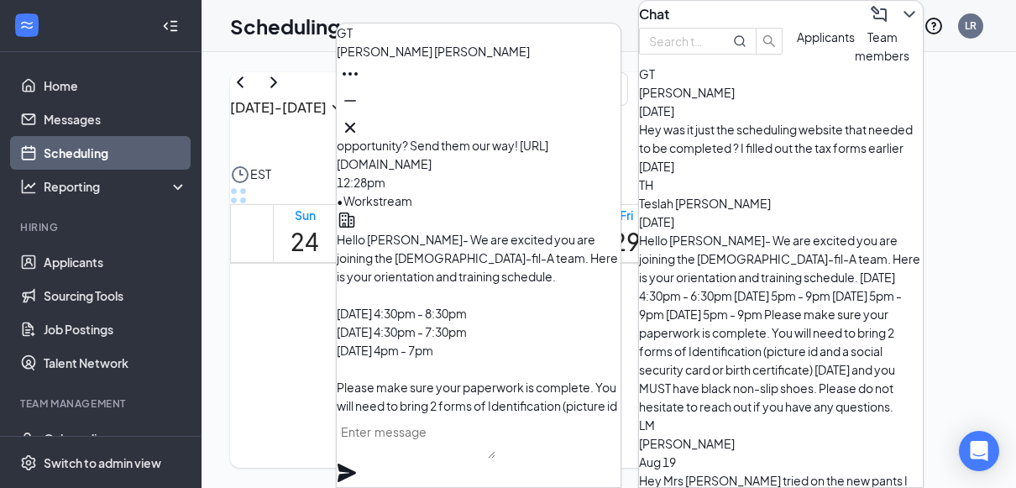
scroll to position [-504, 0]
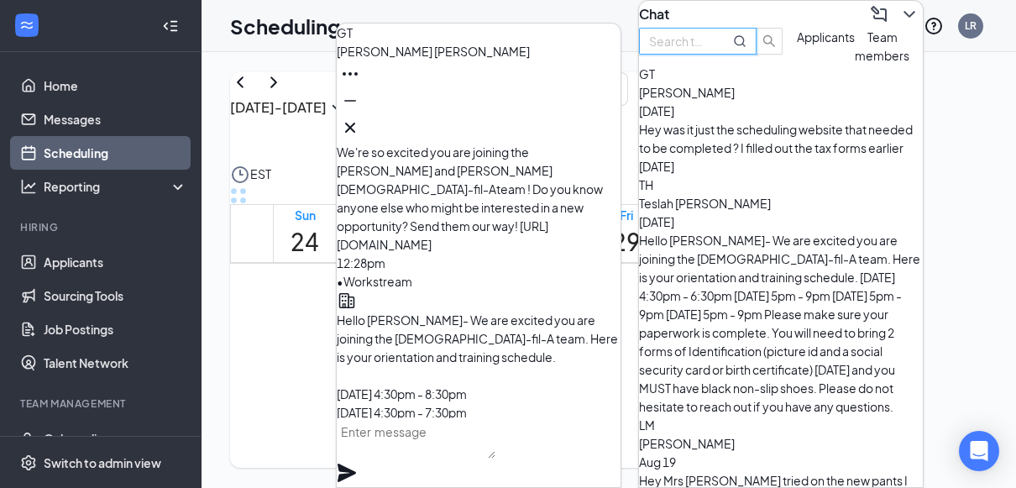
click at [696, 50] on input "text" at bounding box center [679, 41] width 60 height 18
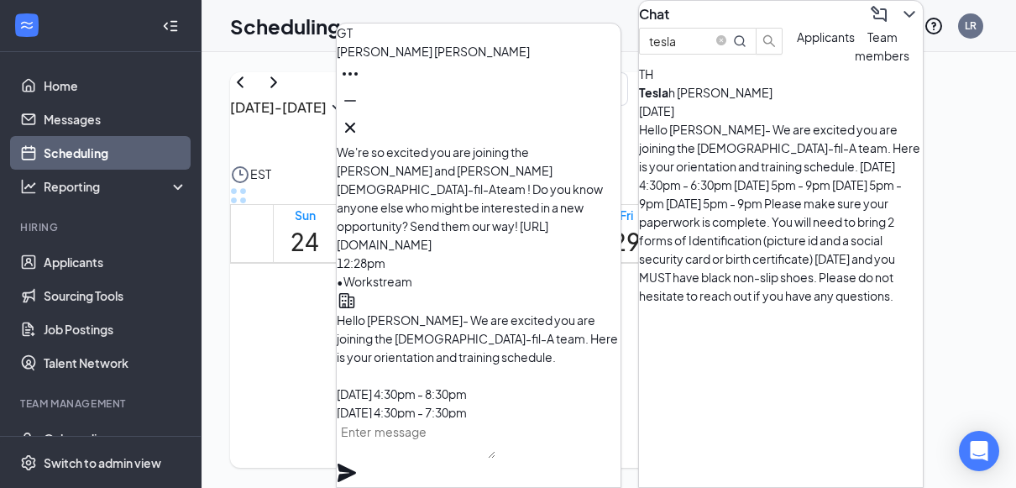
click at [750, 155] on div "Hello [PERSON_NAME]- We are excited you are joining the [DEMOGRAPHIC_DATA]-fil-…" at bounding box center [781, 212] width 284 height 185
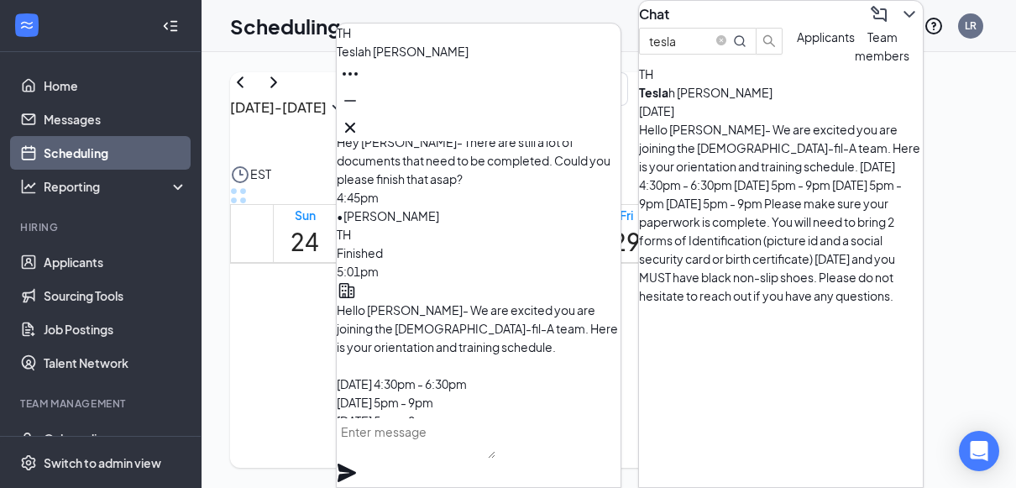
scroll to position [-251, 0]
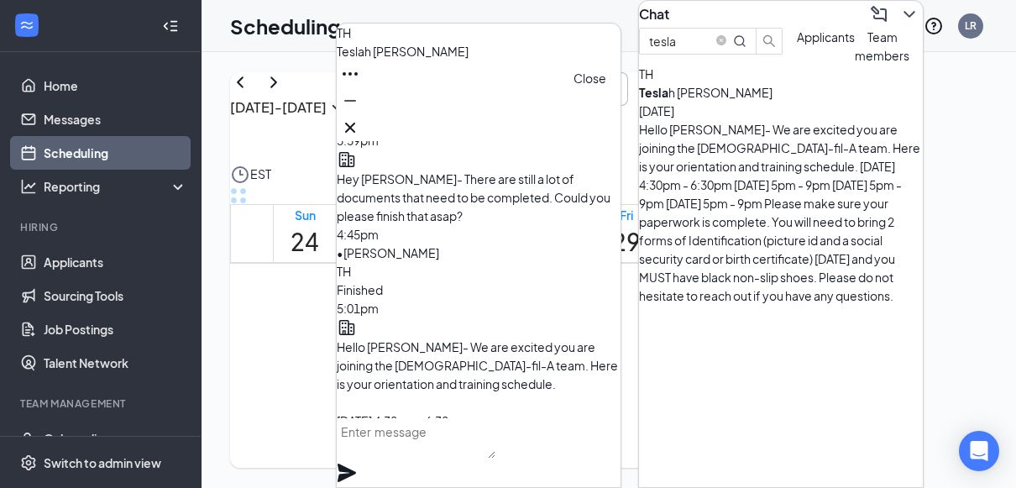
click at [360, 122] on icon "Cross" at bounding box center [350, 128] width 20 height 20
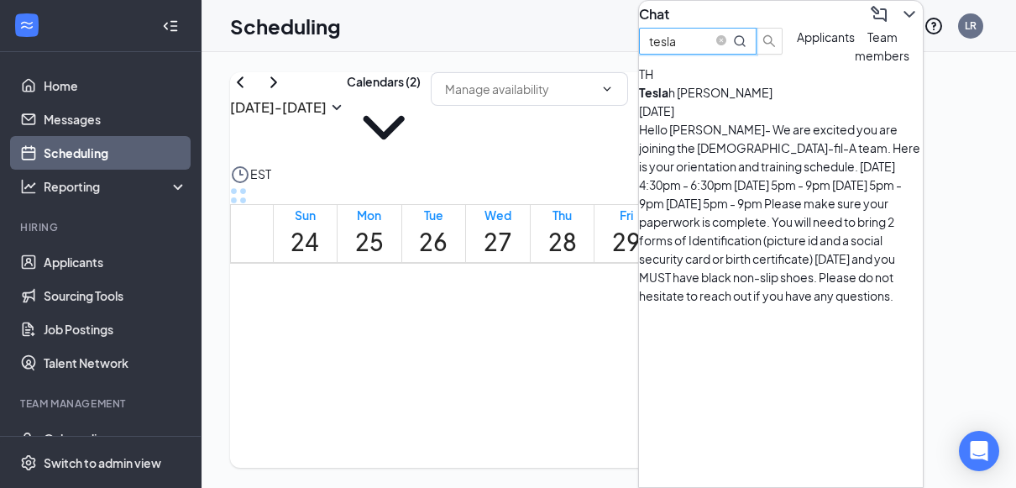
drag, startPoint x: 736, startPoint y: 68, endPoint x: 604, endPoint y: 56, distance: 133.2
click at [604, 56] on div "Chat tesla Applicants Team members TH [PERSON_NAME] h [PERSON_NAME] [DATE] Hell…" at bounding box center [609, 270] width 815 height 436
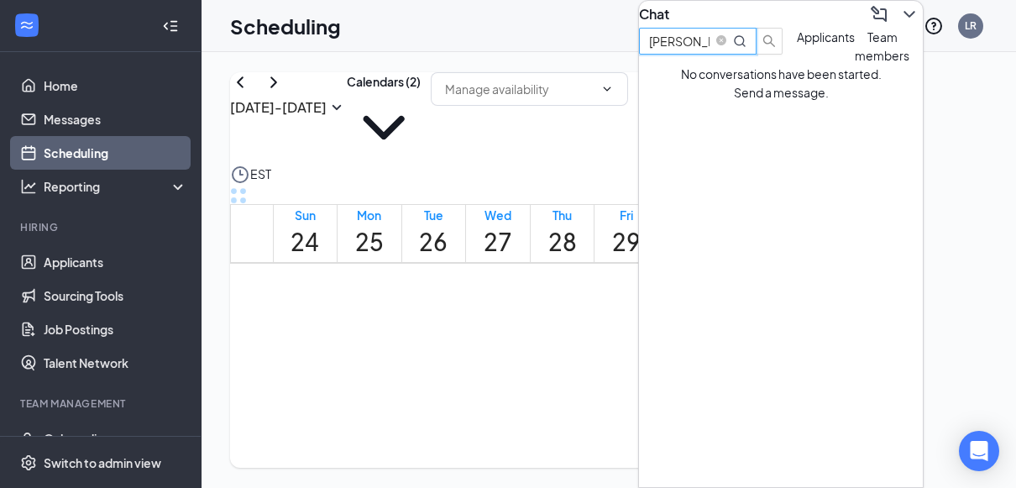
type input "[PERSON_NAME]"
click at [797, 65] on button "Applicants" at bounding box center [826, 46] width 58 height 37
click at [899, 4] on icon "ChevronDown" at bounding box center [909, 14] width 20 height 20
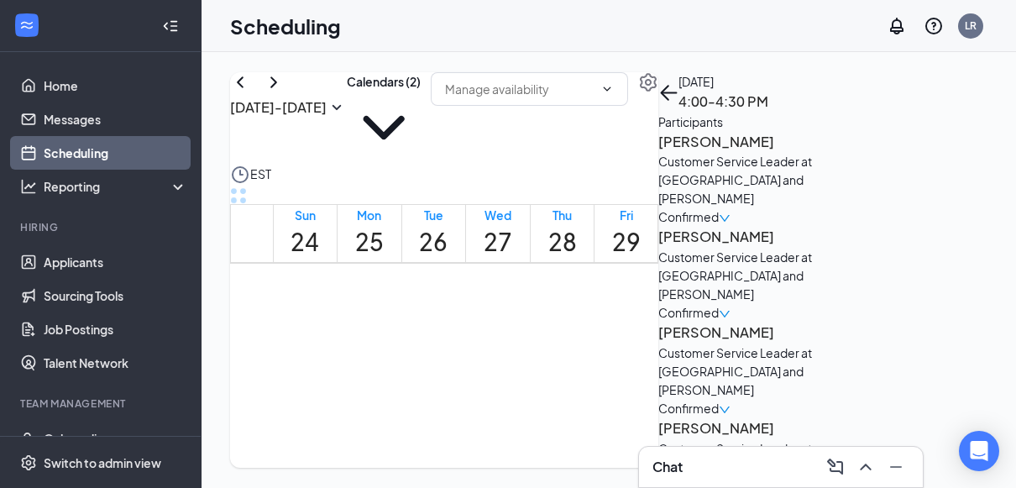
click at [599, 39] on div "Scheduling LR" at bounding box center [609, 26] width 815 height 52
click at [686, 465] on div "Chat 2" at bounding box center [671, 467] width 37 height 18
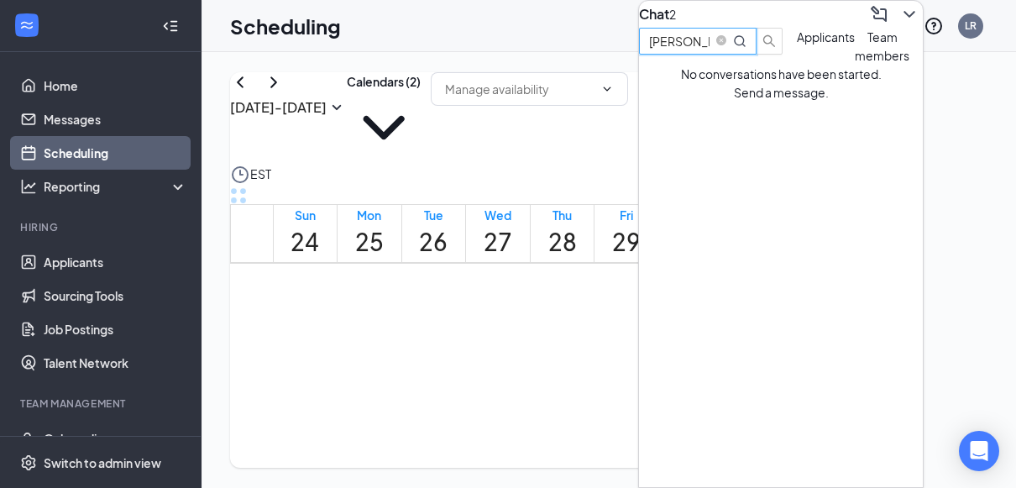
drag, startPoint x: 763, startPoint y: 53, endPoint x: 611, endPoint y: 50, distance: 152.0
click at [611, 50] on div "Scheduling LR Chat 2 [PERSON_NAME] Applicants Team members No conversations hav…" at bounding box center [609, 244] width 815 height 488
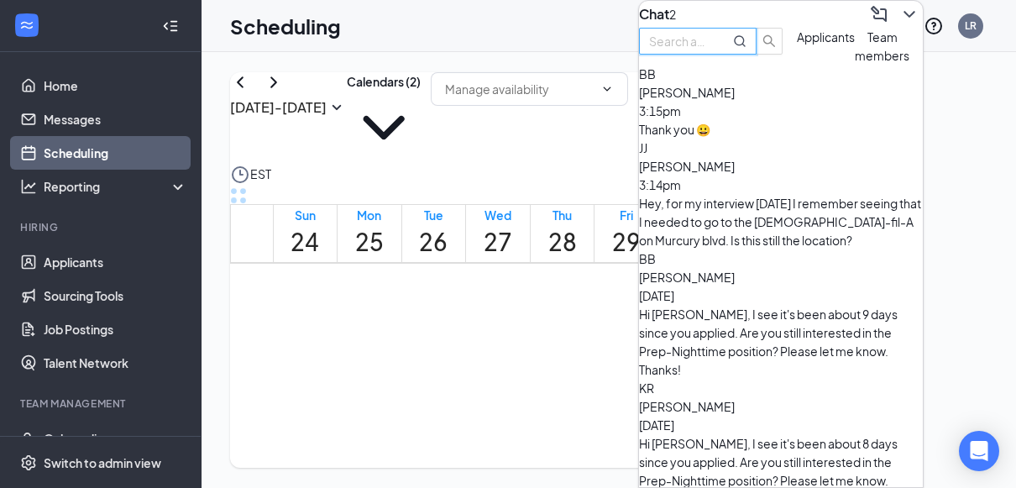
click at [742, 139] on div "Thank you 😀" at bounding box center [781, 129] width 284 height 18
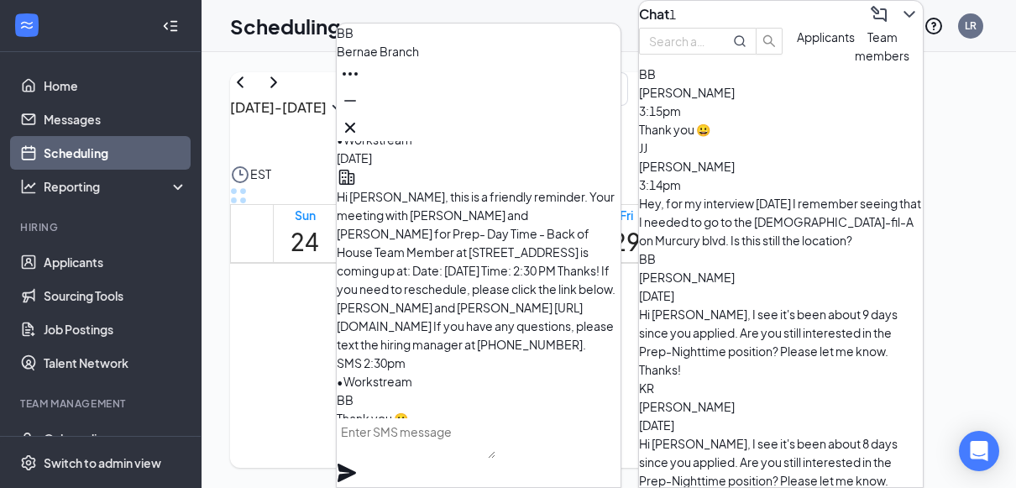
scroll to position [0, 0]
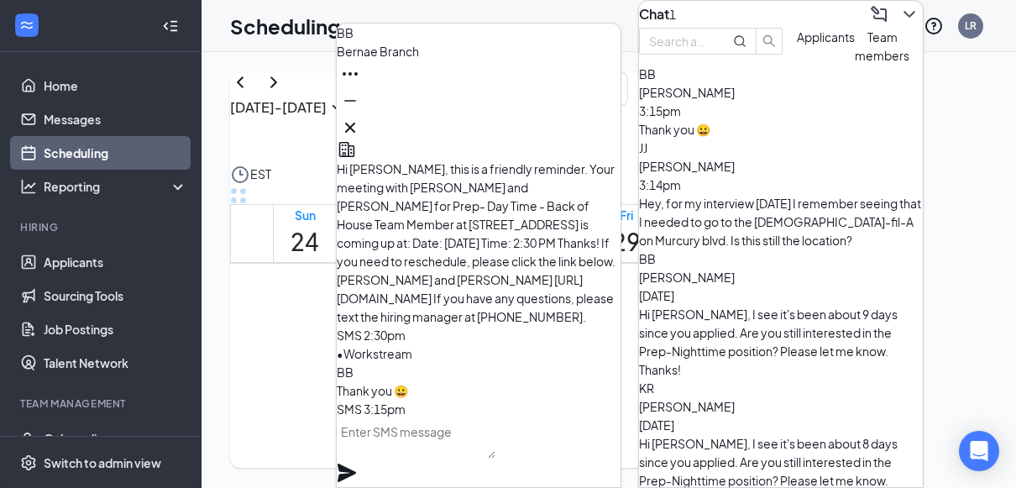
click at [735, 174] on span "[PERSON_NAME]" at bounding box center [687, 166] width 96 height 15
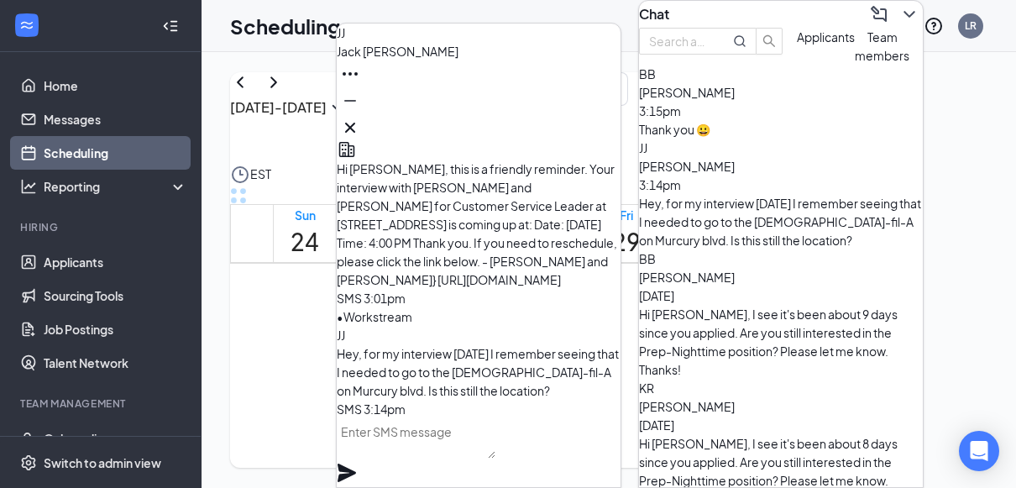
click at [481, 447] on textarea at bounding box center [416, 438] width 159 height 40
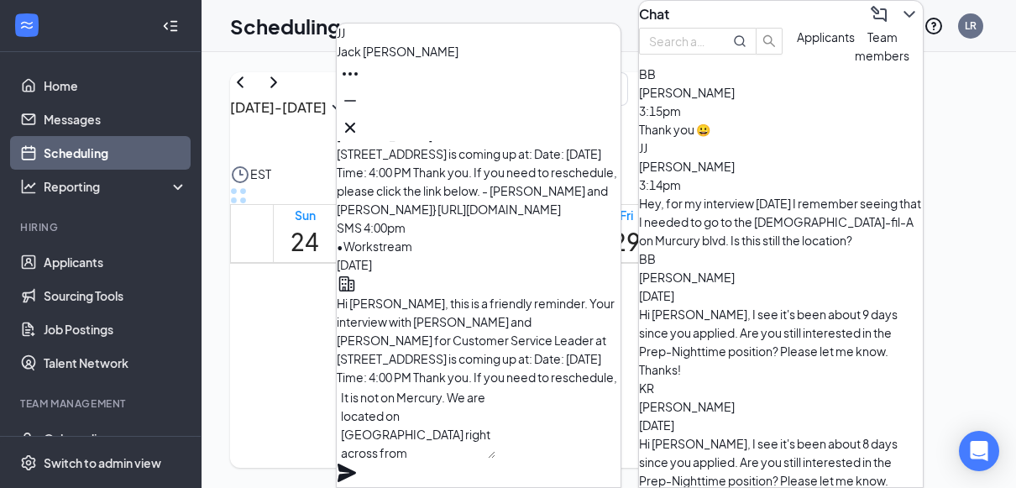
scroll to position [-251, 0]
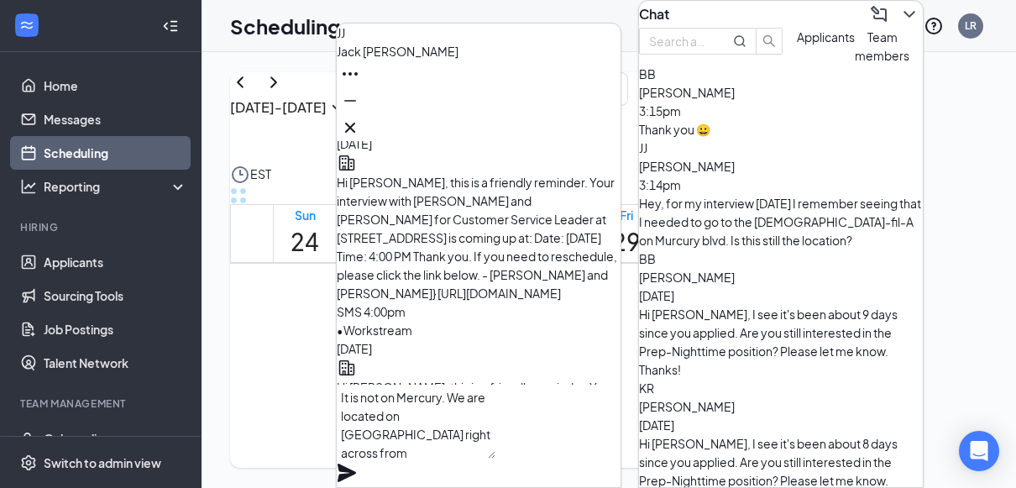
drag, startPoint x: 382, startPoint y: 315, endPoint x: 432, endPoint y: 332, distance: 53.1
click at [432, 380] on span "Hi [PERSON_NAME], this is a friendly reminder. Your interview with [PERSON_NAME…" at bounding box center [477, 443] width 280 height 126
drag, startPoint x: 432, startPoint y: 332, endPoint x: 421, endPoint y: 323, distance: 14.4
copy span "[STREET_ADDRESS]"
paste textarea "[STREET_ADDRESS]"
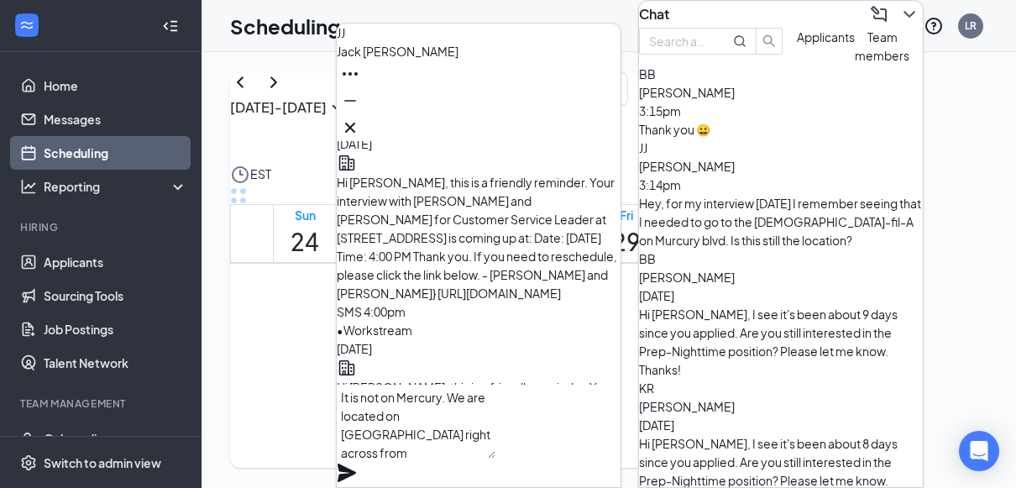
scroll to position [-268, 0]
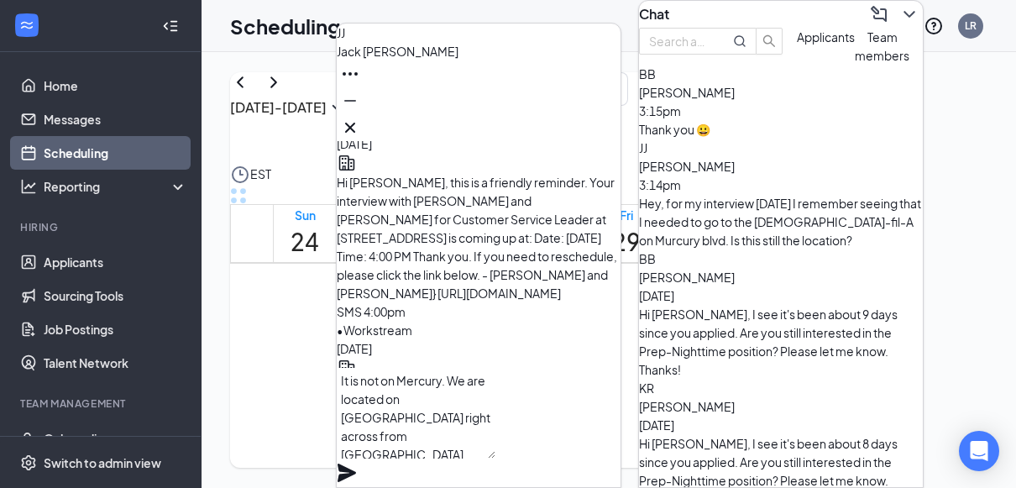
type textarea "It is not on Mercury. We are located on [GEOGRAPHIC_DATA] right across from [GE…"
click at [357, 463] on icon "Plane" at bounding box center [347, 473] width 20 height 20
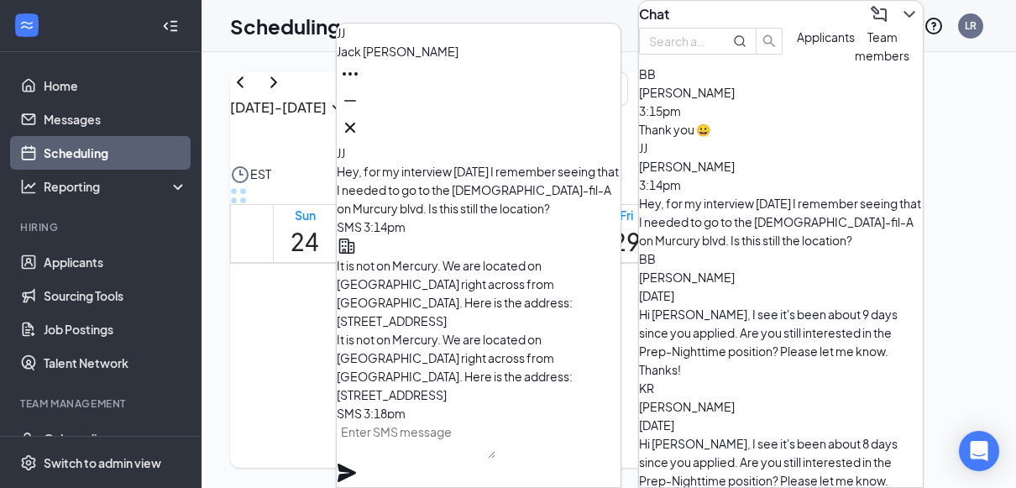
scroll to position [0, 0]
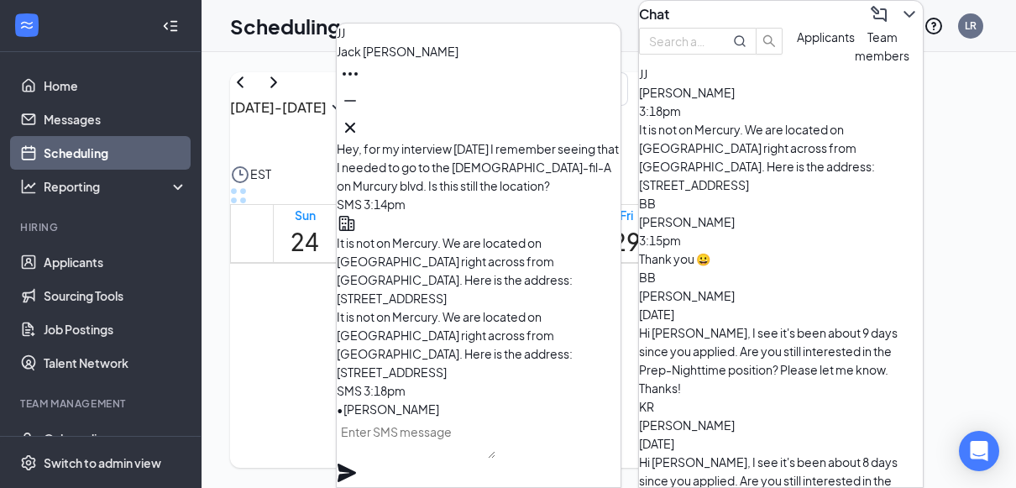
click at [682, 212] on div "BB" at bounding box center [781, 203] width 284 height 18
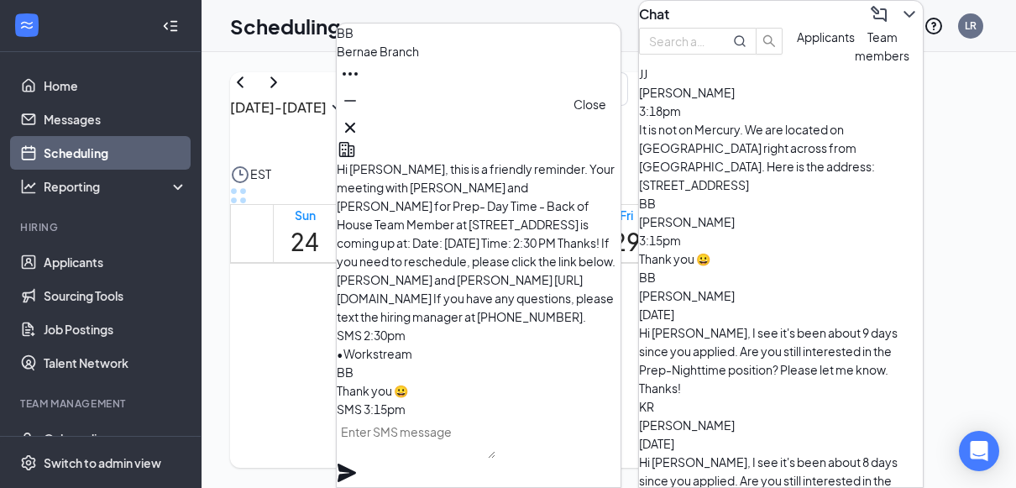
click at [360, 121] on icon "Cross" at bounding box center [350, 128] width 20 height 20
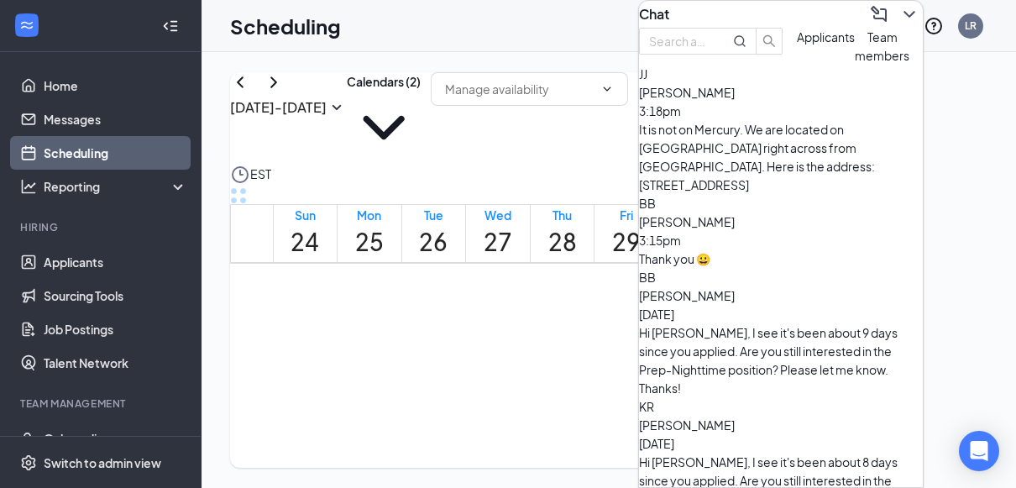
click at [903, 6] on icon "ChevronDown" at bounding box center [909, 14] width 20 height 20
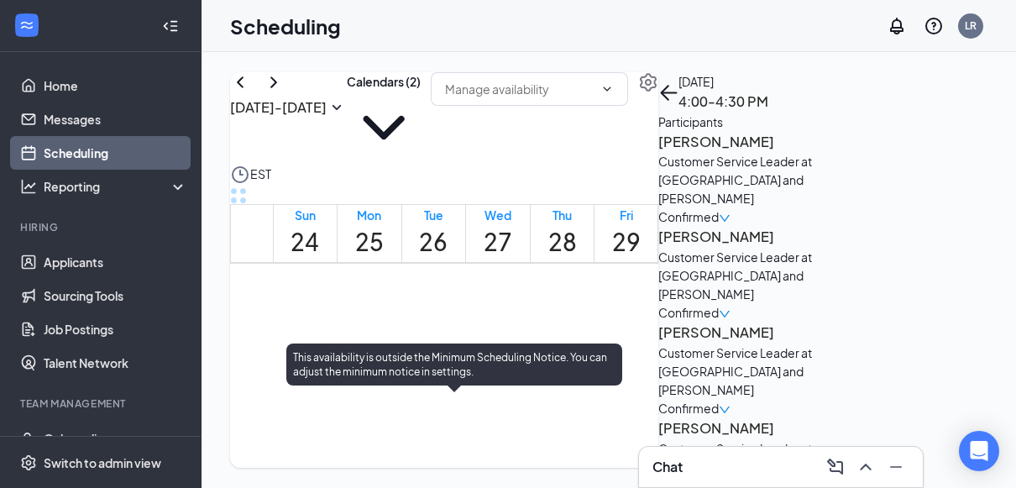
click at [474, 401] on span "4:00-4:30 PM" at bounding box center [462, 425] width 29 height 49
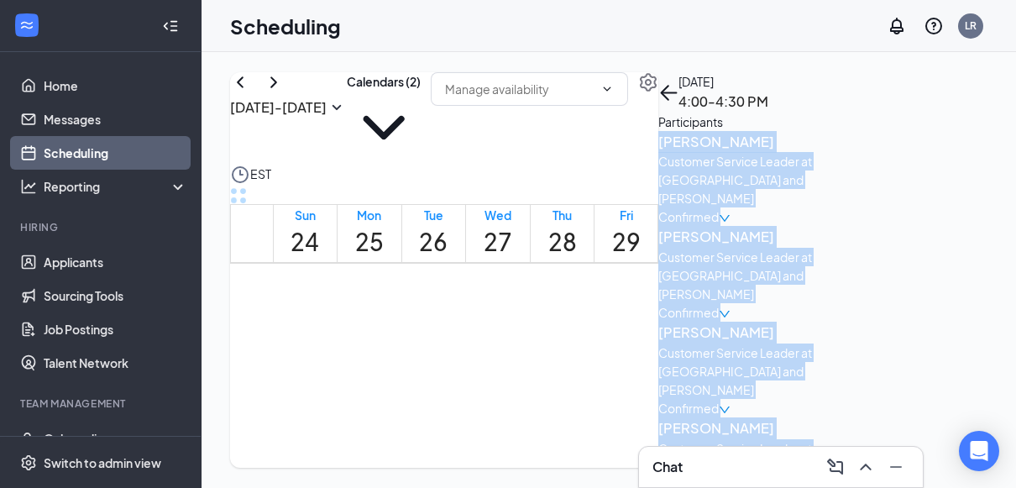
scroll to position [1366, 0]
drag, startPoint x: 804, startPoint y: 154, endPoint x: 936, endPoint y: 417, distance: 294.1
drag, startPoint x: 936, startPoint y: 417, endPoint x: 884, endPoint y: 389, distance: 58.2
copy div "[PERSON_NAME] Customer Service Leader at [GEOGRAPHIC_DATA] and [PERSON_NAME] Co…"
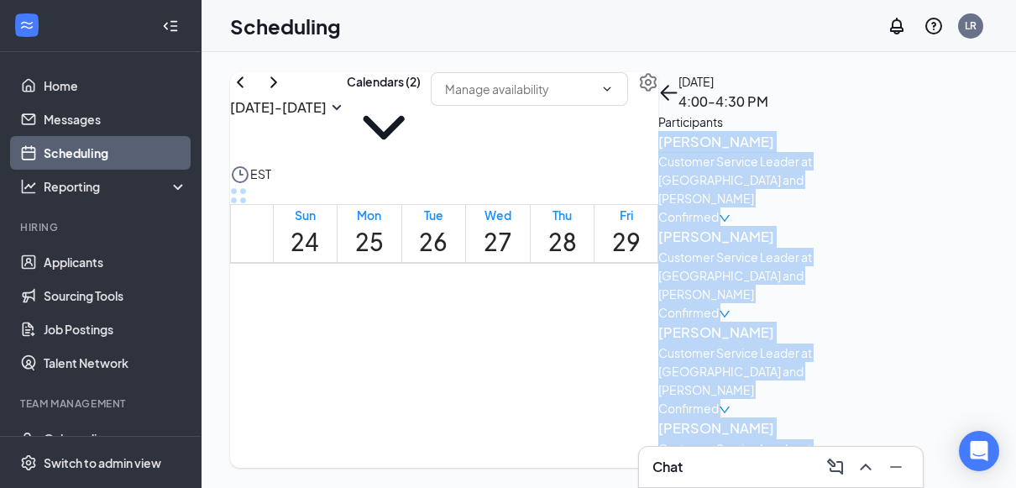
scroll to position [1222, 0]
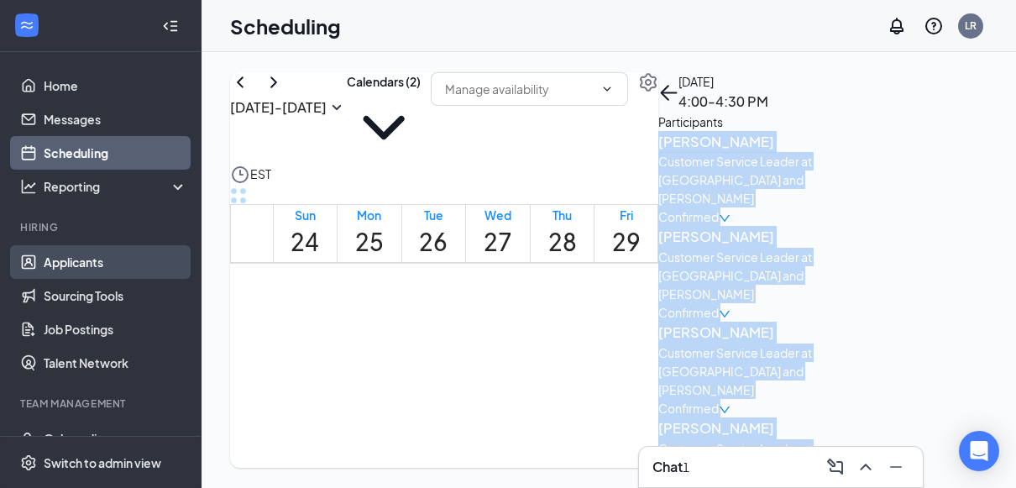
click at [66, 247] on link "Applicants" at bounding box center [116, 262] width 144 height 34
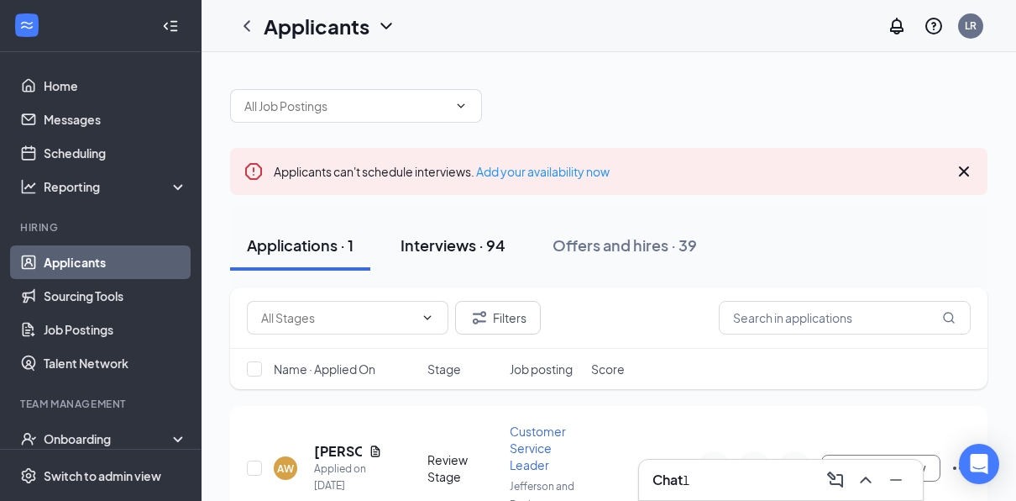
click at [473, 244] on div "Interviews · 94" at bounding box center [453, 244] width 105 height 21
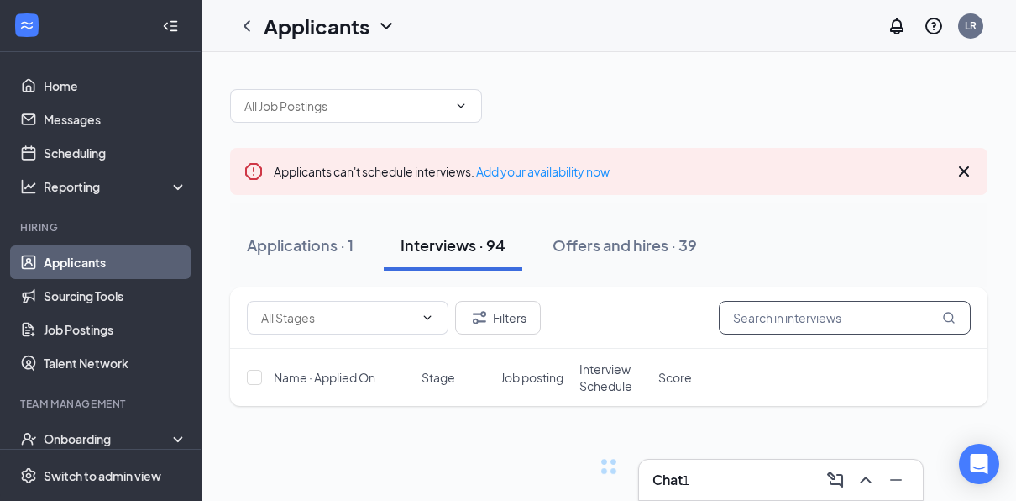
click at [867, 326] on input "text" at bounding box center [845, 318] width 252 height 34
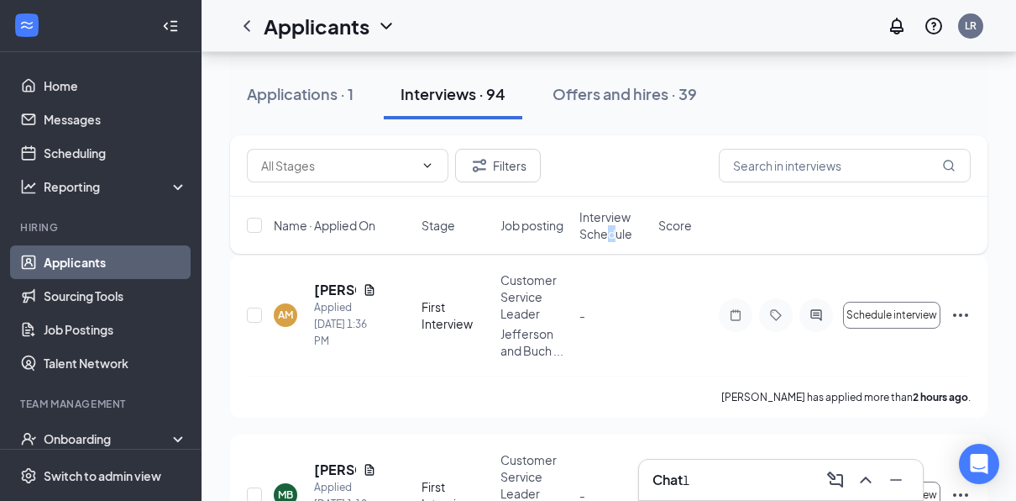
click at [612, 229] on span "Interview Schedule" at bounding box center [613, 225] width 69 height 34
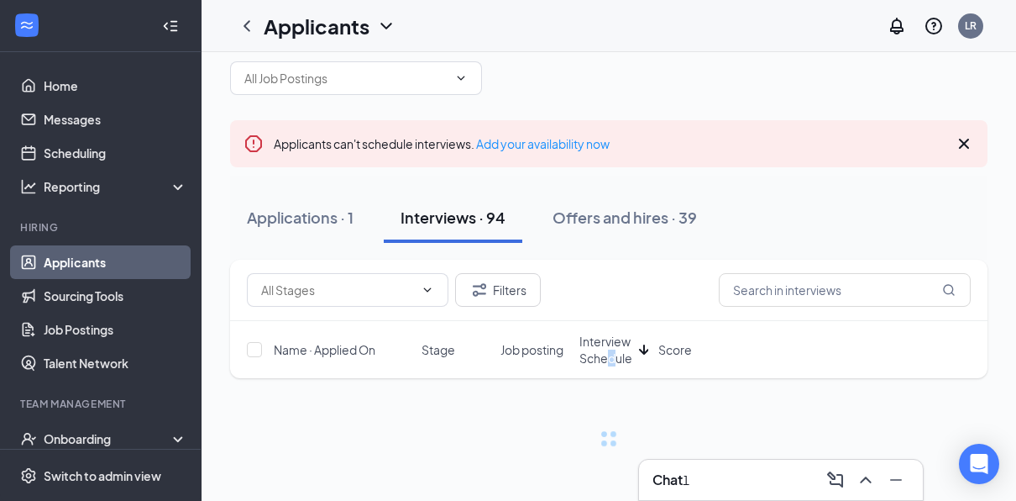
scroll to position [27, 0]
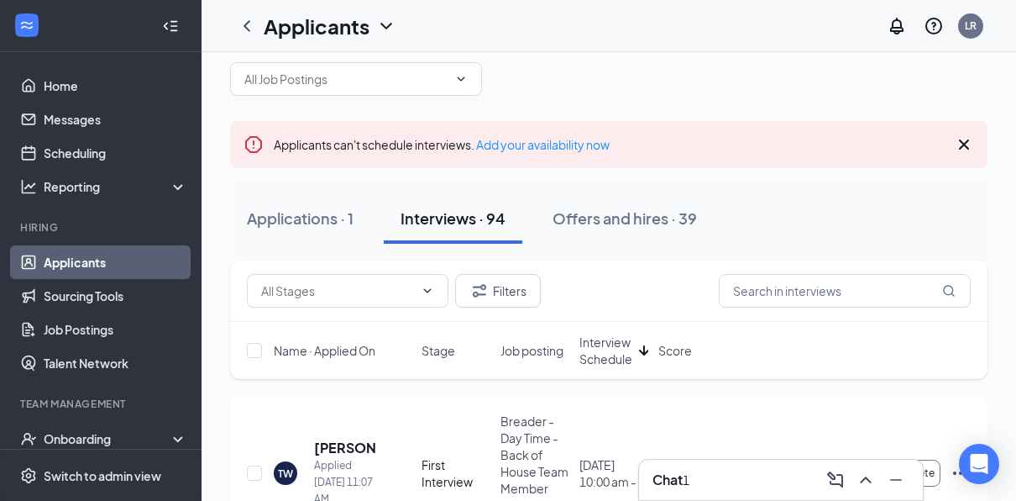
click at [634, 285] on div "Filters" at bounding box center [609, 291] width 724 height 34
click at [611, 340] on span "Interview Schedule" at bounding box center [605, 350] width 53 height 34
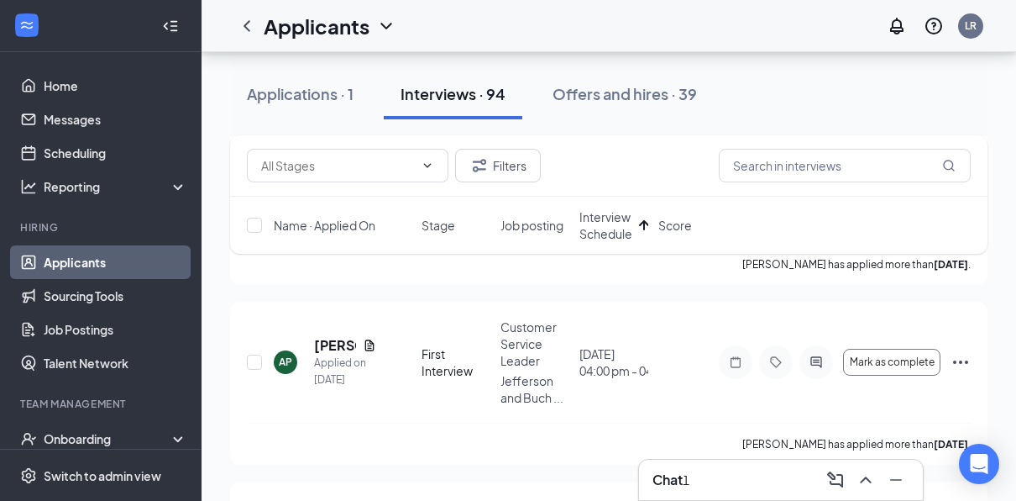
scroll to position [756, 0]
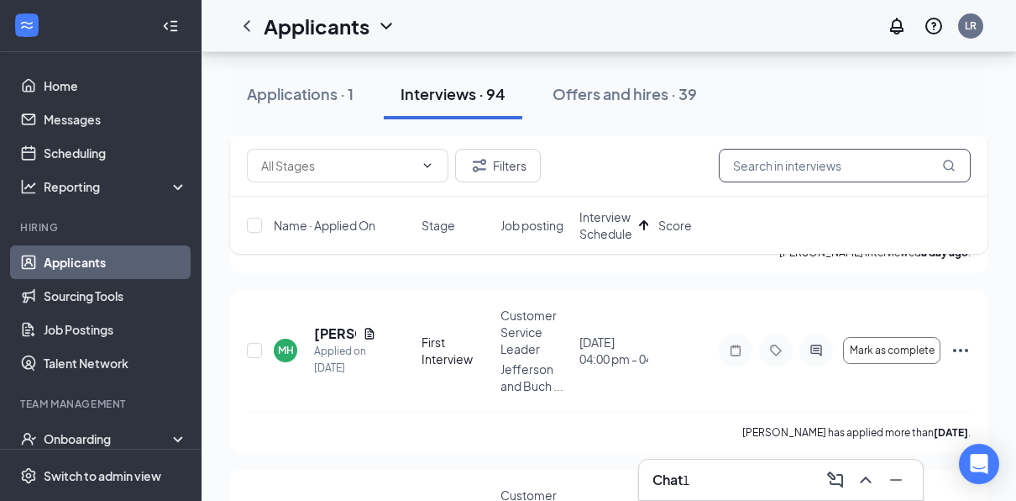
click at [782, 170] on input "text" at bounding box center [845, 166] width 252 height 34
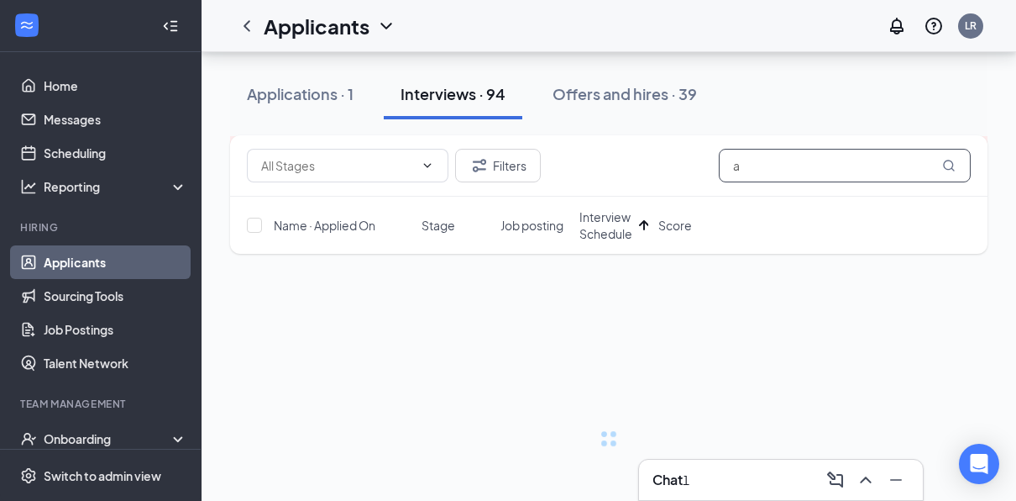
scroll to position [27, 0]
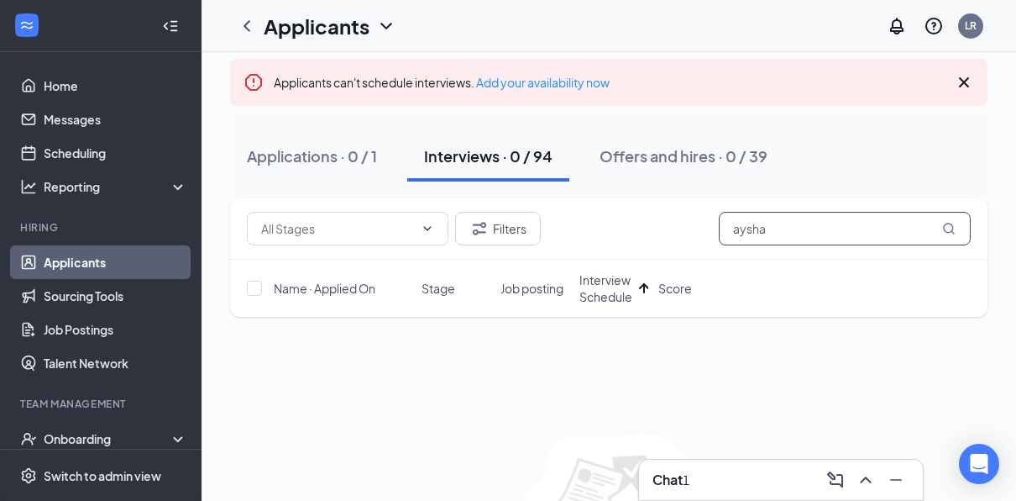
scroll to position [37, 0]
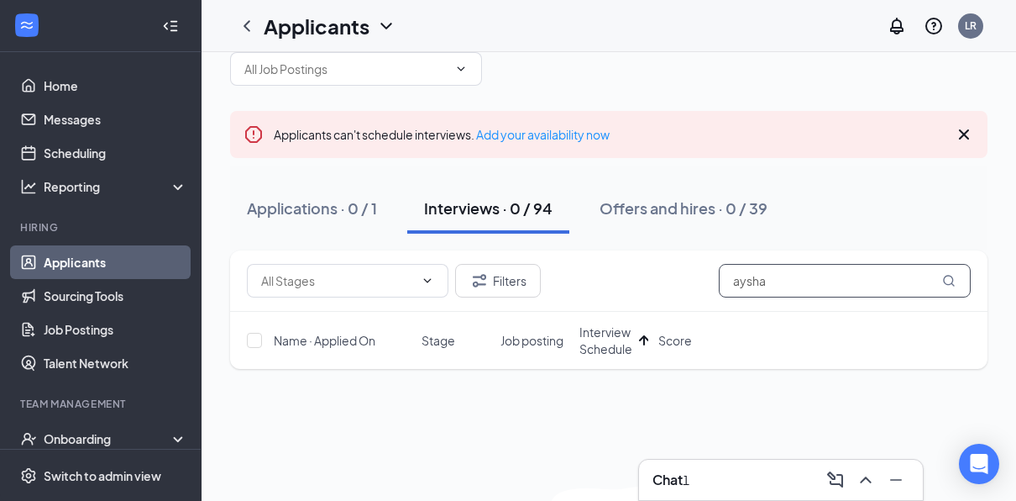
click at [795, 284] on input "aysha" at bounding box center [845, 281] width 252 height 34
type input "aysha"
